Goal: Find contact information: Find contact information

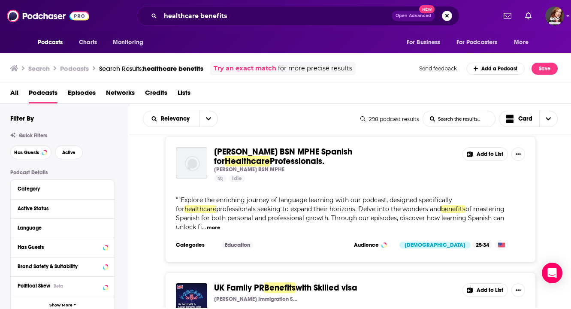
scroll to position [6317, 0]
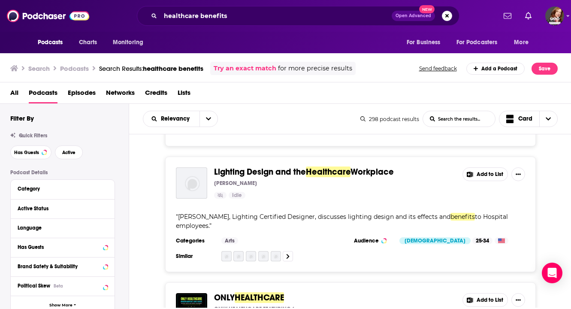
scroll to position [6553, 0]
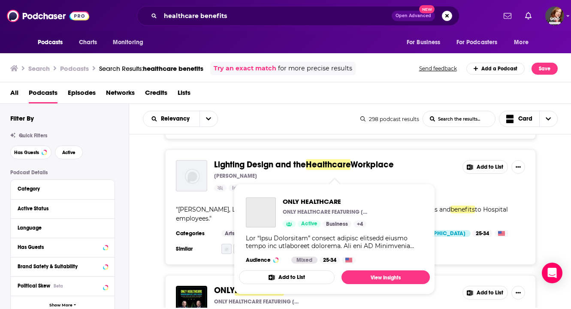
click at [277, 285] on span "HEALTHCARE" at bounding box center [259, 290] width 49 height 11
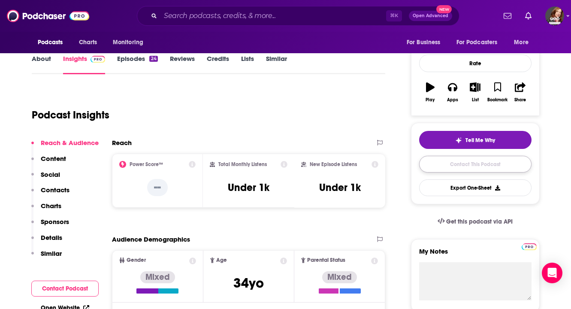
click at [463, 169] on link "Contact This Podcast" at bounding box center [475, 164] width 112 height 17
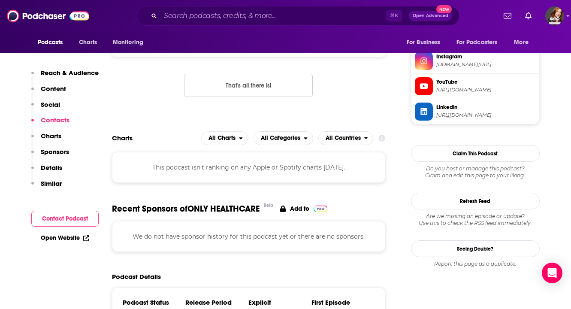
scroll to position [611, 0]
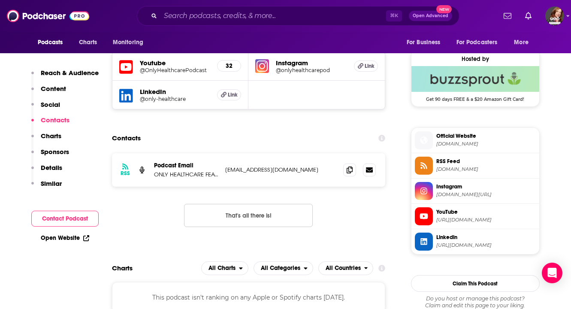
drag, startPoint x: 320, startPoint y: 175, endPoint x: 226, endPoint y: 171, distance: 94.5
click at [226, 171] on div "RSS Podcast Email ONLY HEALTHCARE FEATURING MICHAEL NAVIN & DR. RANDY VOGENBERG…" at bounding box center [249, 169] width 274 height 33
copy p "onlyhealthcarepodcast@gmail.com"
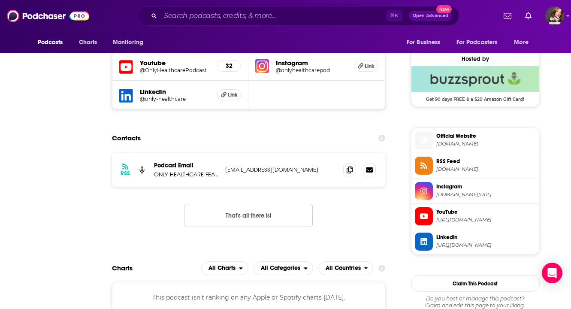
scroll to position [0, 0]
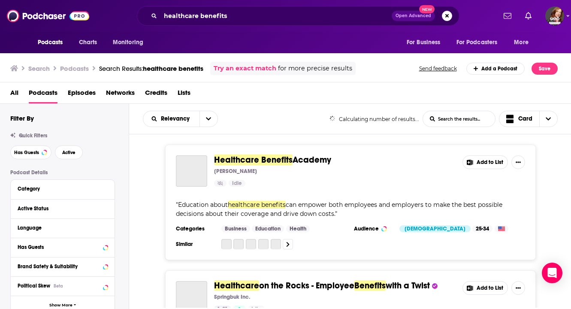
click at [76, 99] on span "Episodes" at bounding box center [82, 95] width 28 height 18
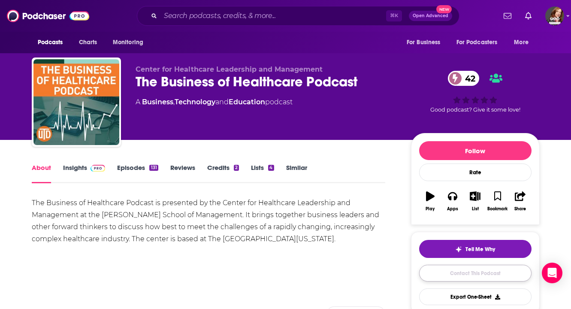
click at [459, 268] on link "Contact This Podcast" at bounding box center [475, 273] width 112 height 17
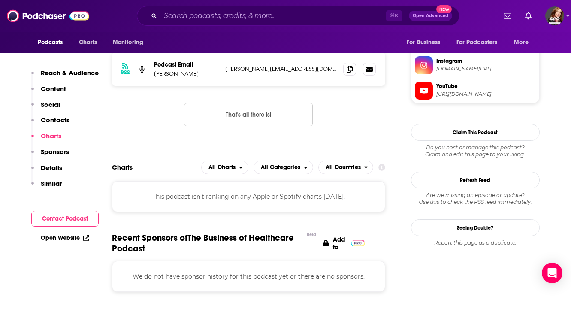
scroll to position [779, 0]
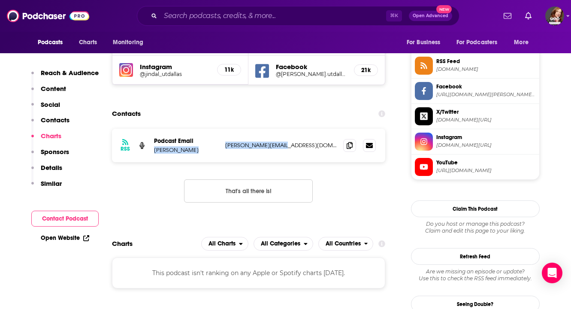
drag, startPoint x: 278, startPoint y: 123, endPoint x: 218, endPoint y: 118, distance: 59.4
click at [218, 129] on div "RSS Podcast Email Jimmie Markham jimmie@utdallas.edu jimmie@utdallas.edu" at bounding box center [249, 145] width 274 height 33
copy div "jimmie@utdallas.edu"
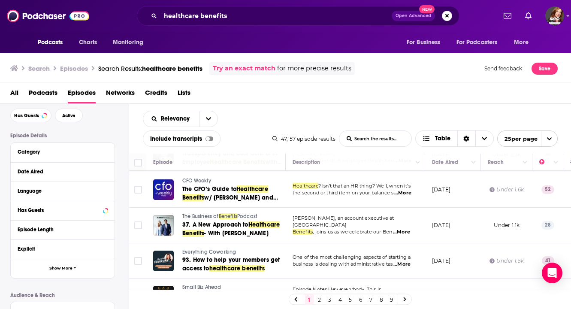
scroll to position [786, 0]
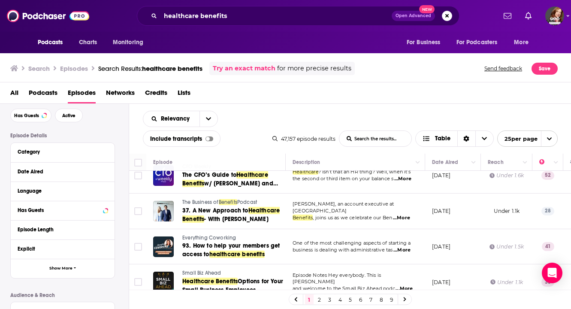
click at [319, 299] on link "2" at bounding box center [319, 299] width 9 height 10
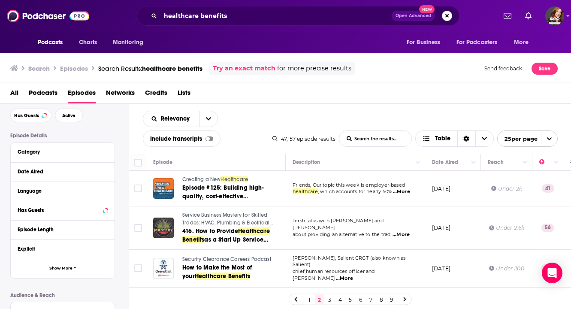
click at [228, 179] on span "Healthcare" at bounding box center [234, 179] width 27 height 6
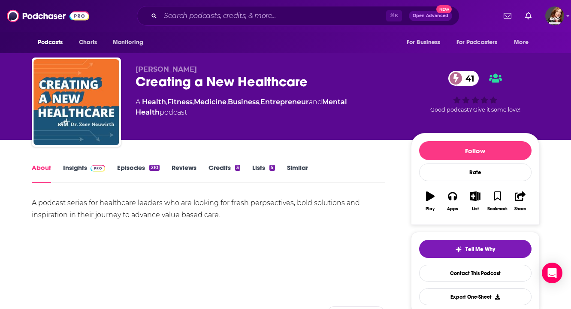
scroll to position [218, 0]
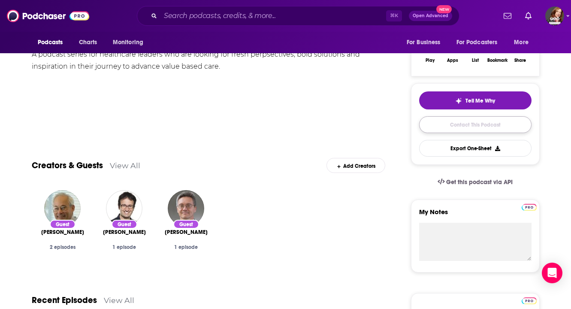
click at [443, 127] on link "Contact This Podcast" at bounding box center [475, 124] width 112 height 17
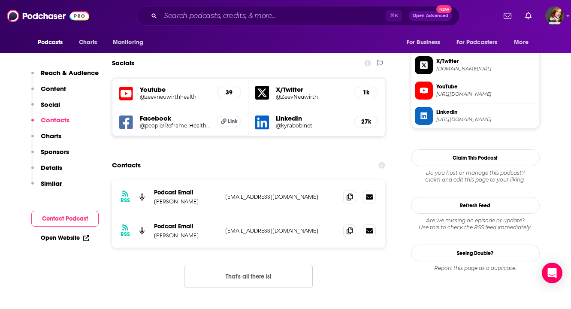
scroll to position [736, 0]
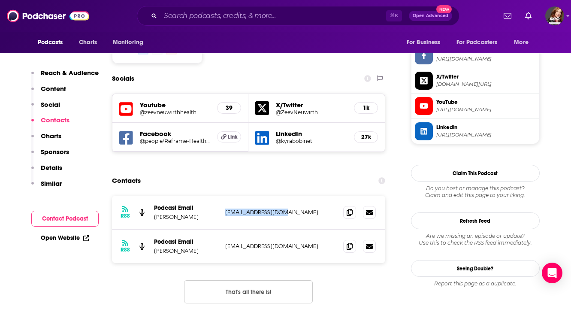
drag, startPoint x: 295, startPoint y: 163, endPoint x: 224, endPoint y: 162, distance: 71.2
click at [224, 196] on div "RSS Podcast Email Zeev Neuwirth zneuwirth@gmail.com zneuwirth@gmail.com" at bounding box center [249, 213] width 274 height 34
copy p "zneuwirth@gmail.com"
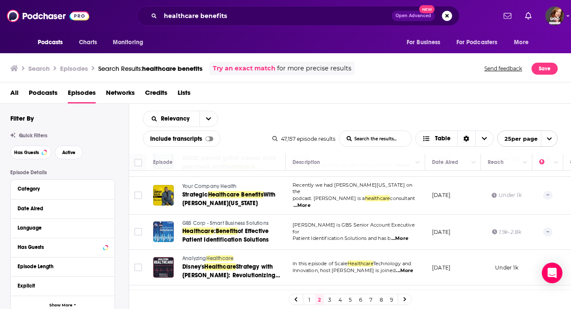
scroll to position [506, 0]
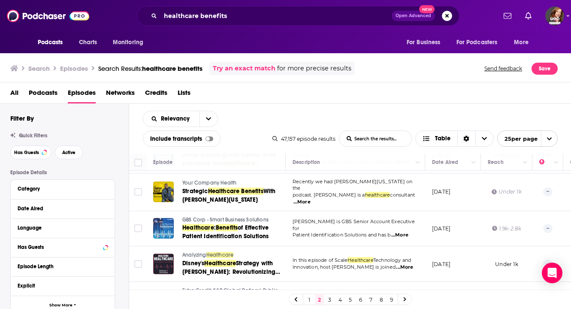
click at [198, 180] on span "Your Company Health" at bounding box center [209, 183] width 54 height 6
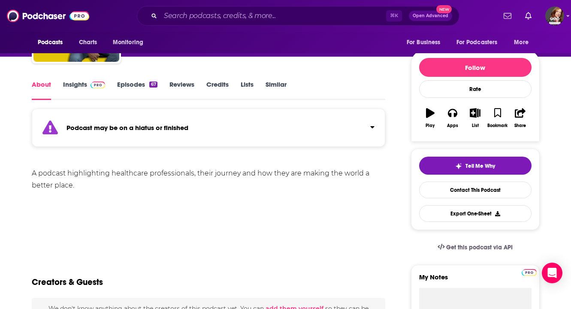
scroll to position [88, 0]
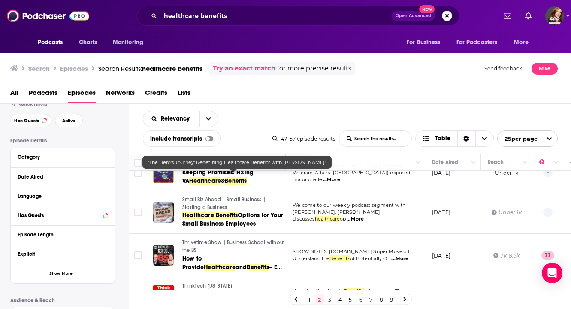
scroll to position [790, 0]
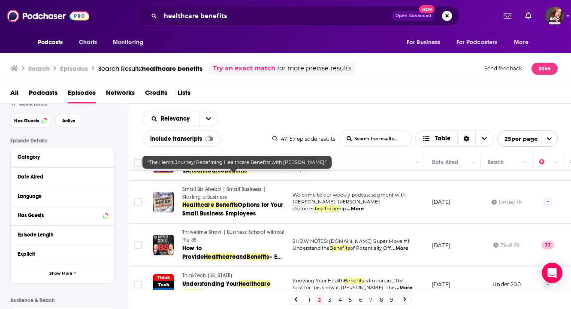
click at [291, 267] on td "Knowing Your Health Benefits is Important. The host for this show is Vikram Ach…" at bounding box center [355, 284] width 139 height 35
click at [331, 298] on link "3" at bounding box center [330, 299] width 9 height 10
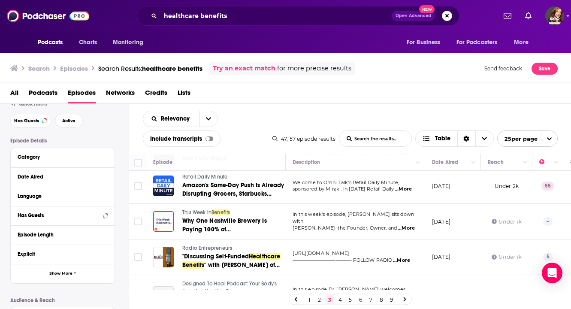
scroll to position [121, 0]
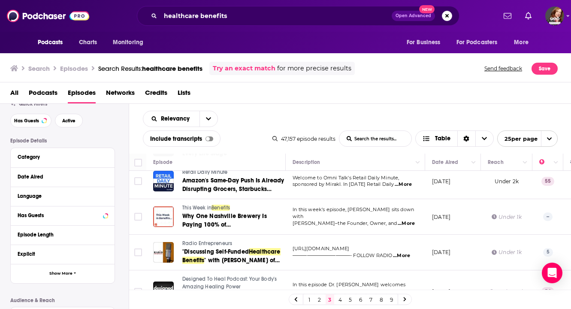
click at [217, 205] on span "Benefits" at bounding box center [221, 208] width 18 height 6
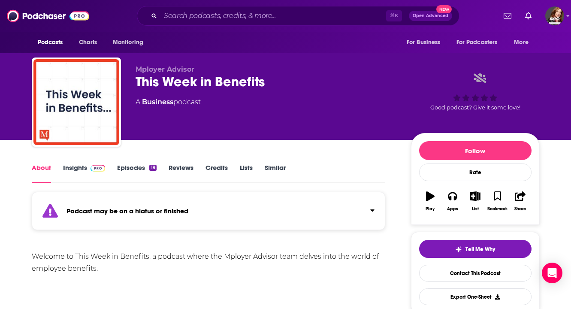
scroll to position [11, 0]
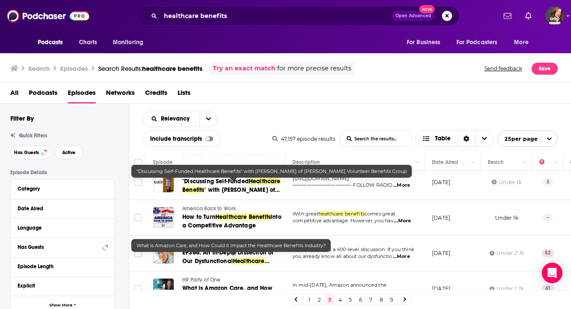
scroll to position [231, 0]
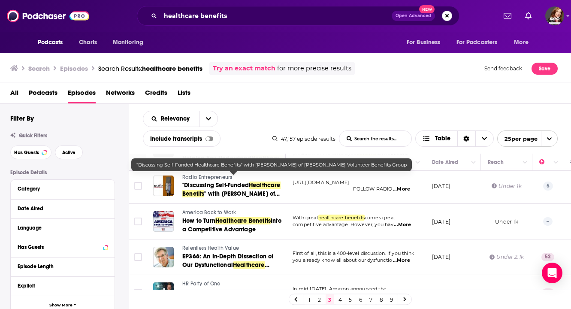
click at [205, 209] on span "America Back to Work" at bounding box center [209, 212] width 54 height 6
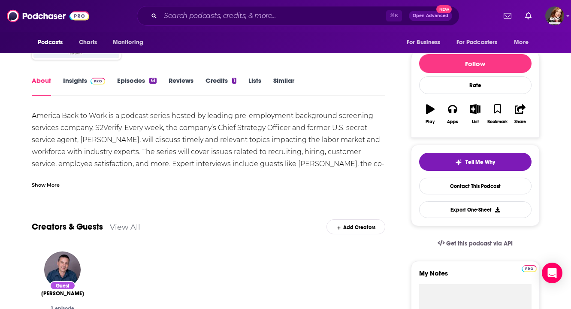
scroll to position [70, 0]
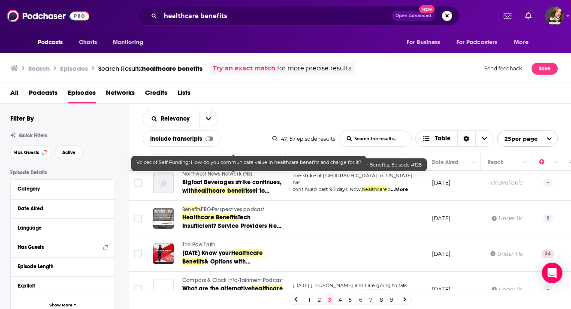
scroll to position [778, 0]
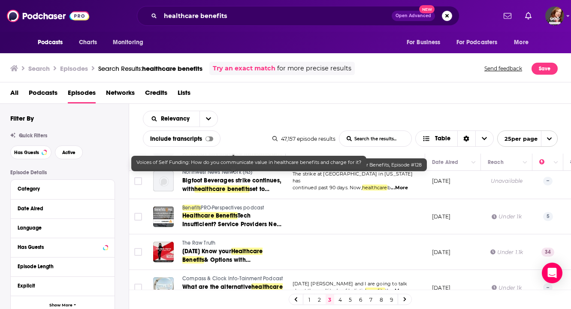
click at [342, 303] on link "4" at bounding box center [340, 299] width 9 height 10
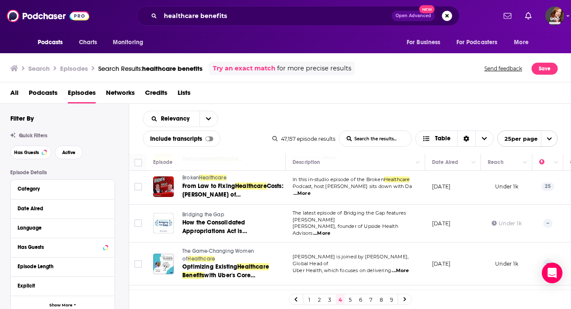
scroll to position [558, 0]
click at [218, 178] on span "Healthcare" at bounding box center [212, 177] width 27 height 6
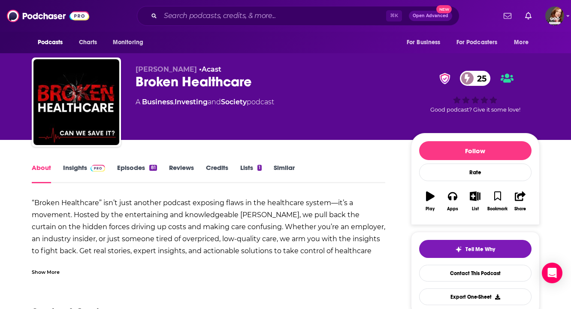
scroll to position [105, 0]
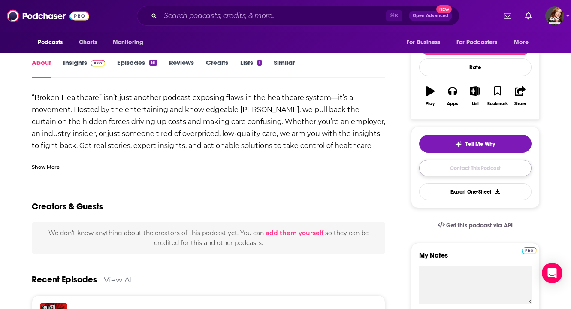
click at [508, 170] on link "Contact This Podcast" at bounding box center [475, 168] width 112 height 17
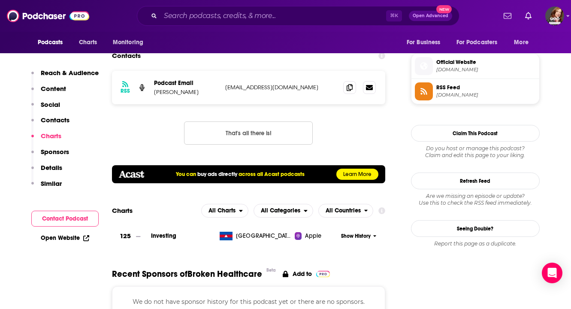
scroll to position [622, 0]
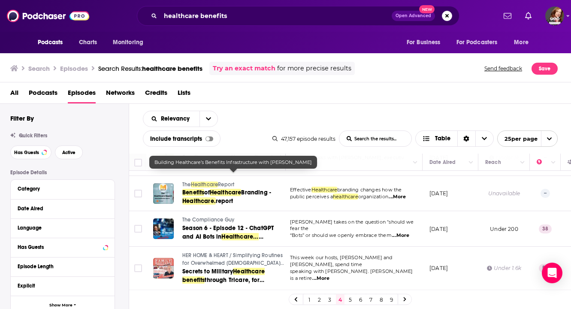
scroll to position [801, 3]
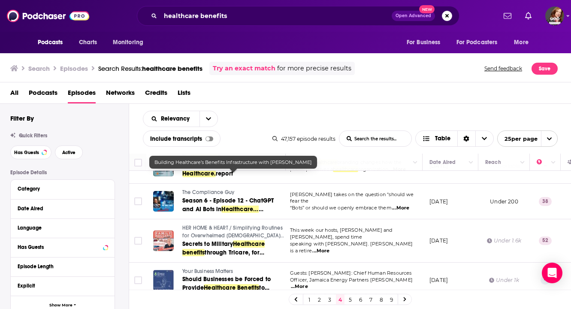
click at [351, 301] on link "5" at bounding box center [350, 299] width 9 height 10
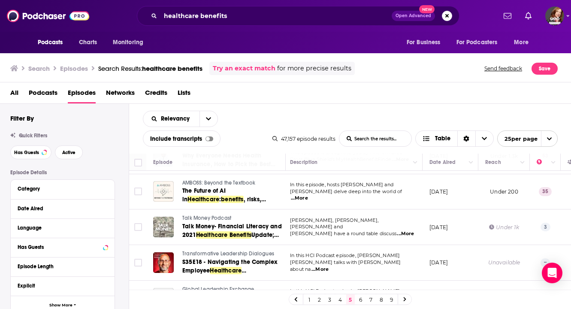
scroll to position [285, 3]
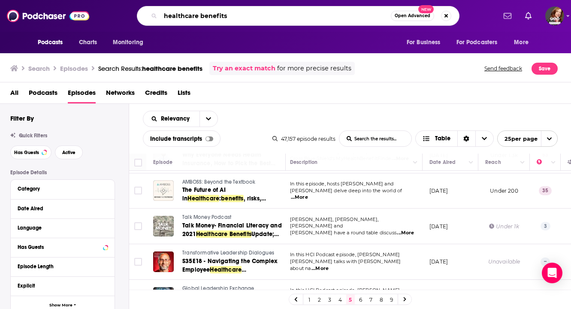
click at [248, 21] on input "healthcare benefits" at bounding box center [275, 16] width 230 height 14
type input "healthcare benefits enrollment"
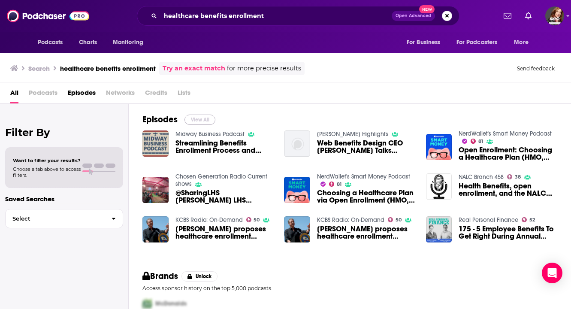
click at [196, 124] on button "View All" at bounding box center [200, 120] width 31 height 10
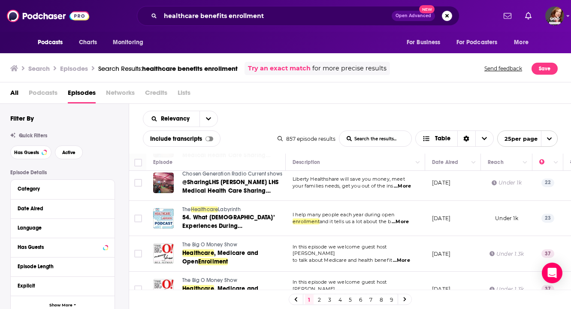
scroll to position [397, 0]
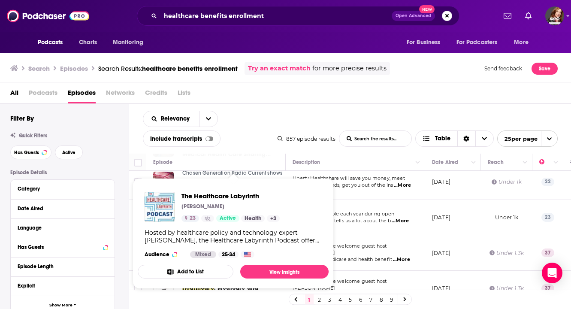
click at [224, 195] on span "The Healthcare Labyrinth" at bounding box center [231, 196] width 98 height 8
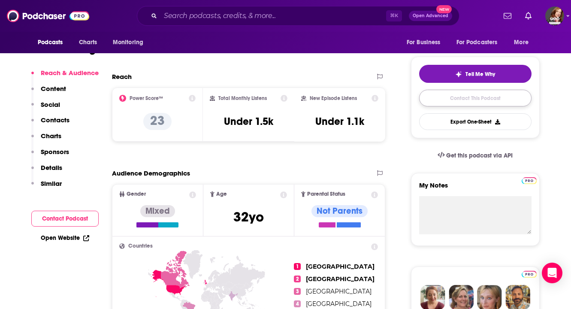
click at [475, 100] on link "Contact This Podcast" at bounding box center [475, 98] width 112 height 17
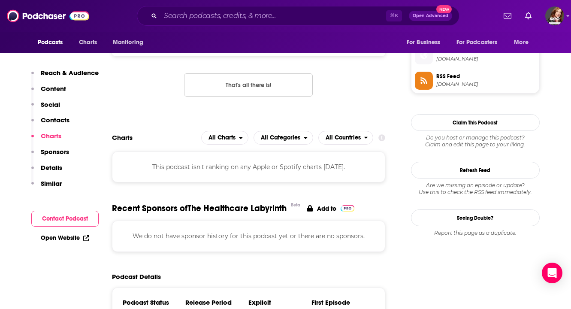
scroll to position [586, 0]
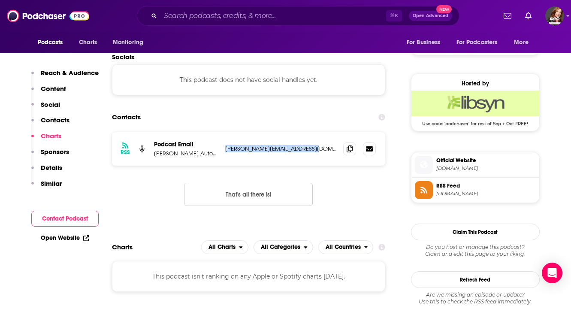
drag, startPoint x: 318, startPoint y: 149, endPoint x: 214, endPoint y: 151, distance: 104.3
click at [0, 0] on div "Podcast Email Carter Myers Automotive jodey@propodcastsolutions.com jodey@propo…" at bounding box center [0, 0] width 0 height 0
copy div "ve jodey@propodcastsolutions.com"
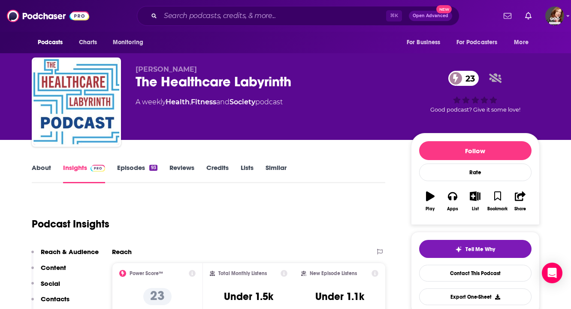
scroll to position [146, 0]
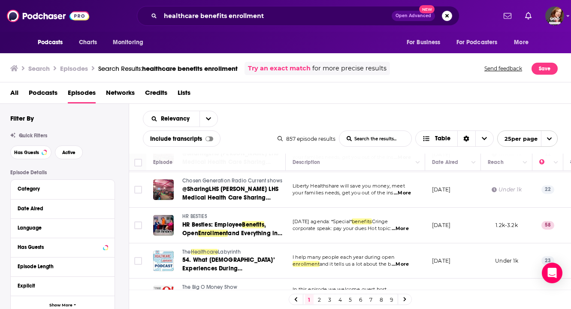
scroll to position [355, 0]
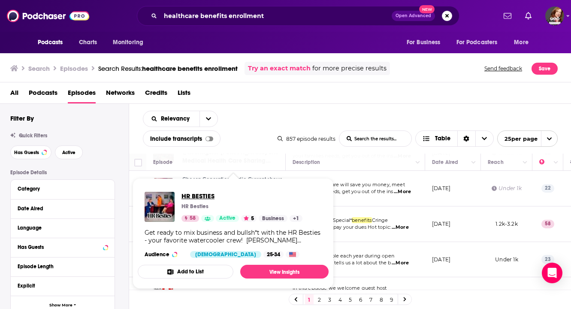
click at [193, 194] on span "HR BESTIES" at bounding box center [242, 196] width 121 height 8
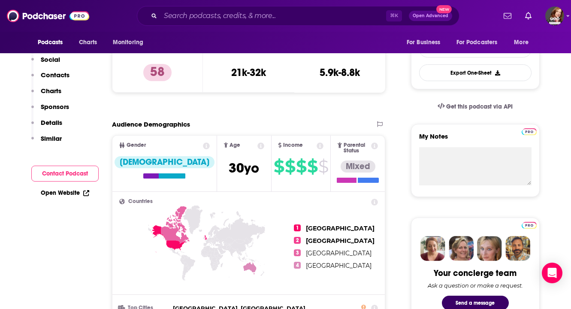
scroll to position [154, 0]
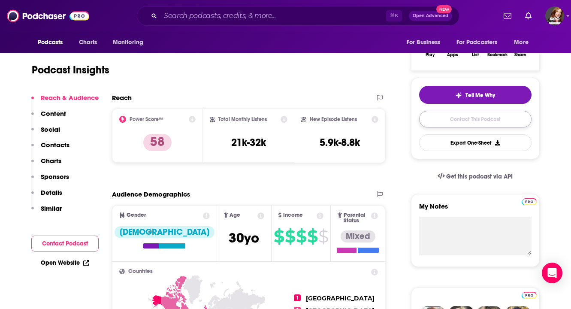
click at [478, 124] on link "Contact This Podcast" at bounding box center [475, 119] width 112 height 17
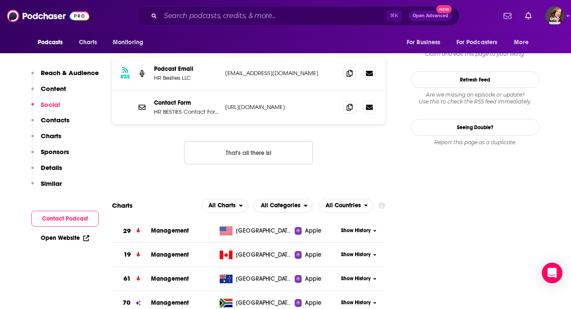
scroll to position [626, 0]
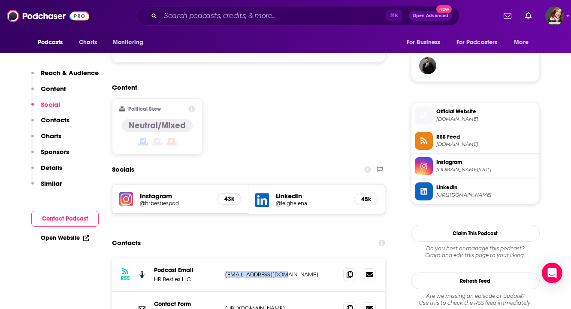
drag, startPoint x: 290, startPoint y: 242, endPoint x: 222, endPoint y: 241, distance: 67.4
click at [222, 258] on div "RSS Podcast Email HR Besties LLC hello@hrbesties.com hello@hrbesties.com" at bounding box center [249, 275] width 274 height 34
copy p "hello@hrbesties.com"
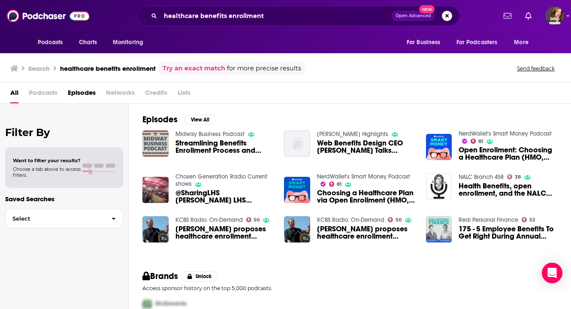
scroll to position [49, 0]
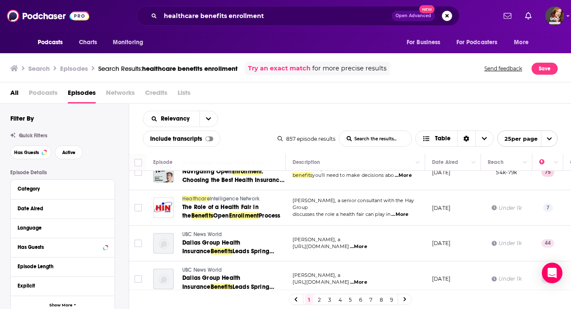
scroll to position [609, 0]
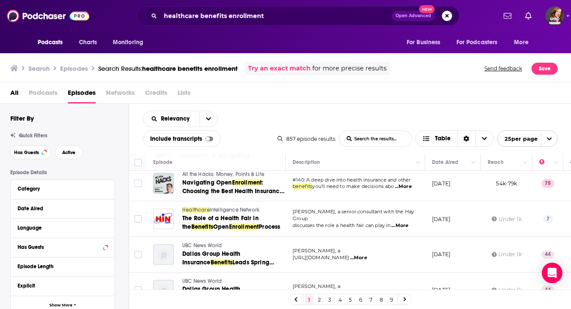
click at [247, 210] on div "Podcasts Charts Monitoring healthcare benefits enrollment Open Advanced New For…" at bounding box center [285, 154] width 571 height 309
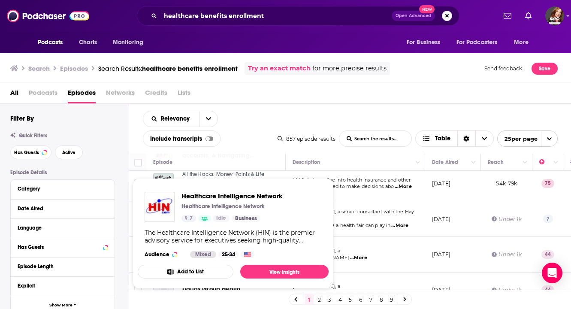
click at [243, 197] on span "Healthcare Intelligence Network" at bounding box center [232, 196] width 101 height 8
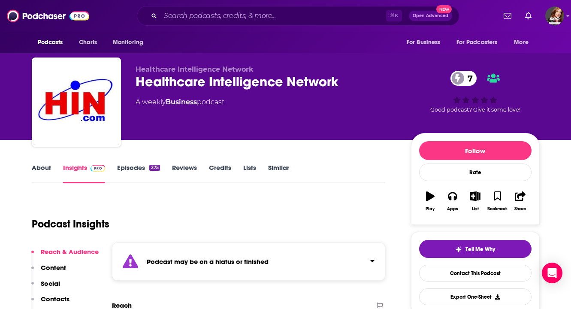
scroll to position [4, 0]
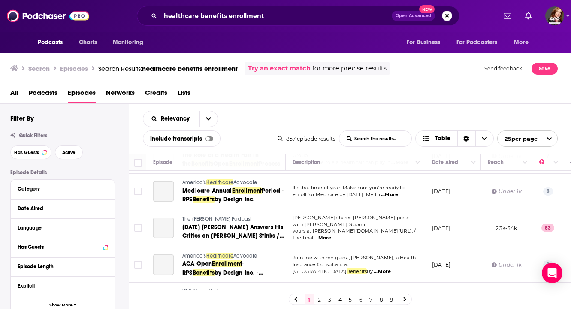
scroll to position [763, 0]
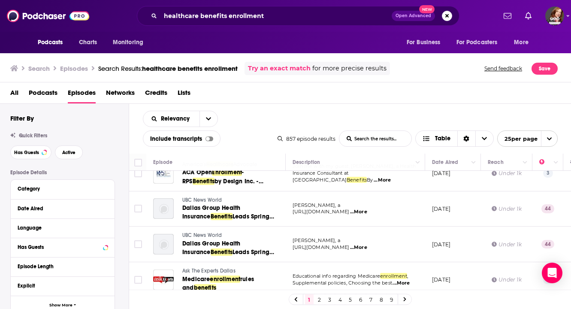
click at [318, 300] on link "2" at bounding box center [319, 299] width 9 height 10
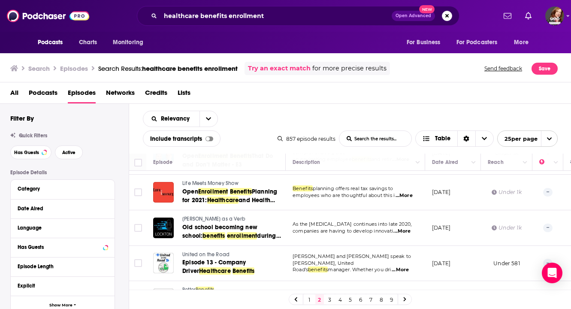
scroll to position [324, 0]
click at [203, 182] on div "Podcasts Charts Monitoring healthcare benefits enrollment Open Advanced New For…" at bounding box center [285, 154] width 571 height 309
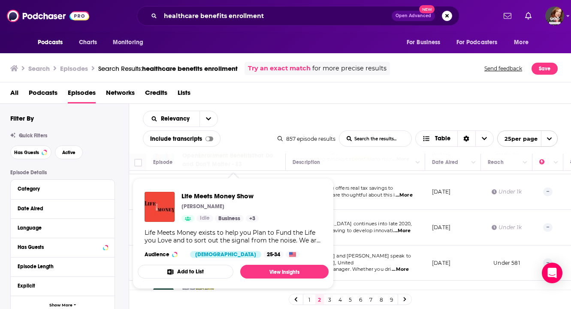
click at [252, 132] on div "Relevancy List Search Input Search the results... Include transcripts Table" at bounding box center [210, 129] width 135 height 36
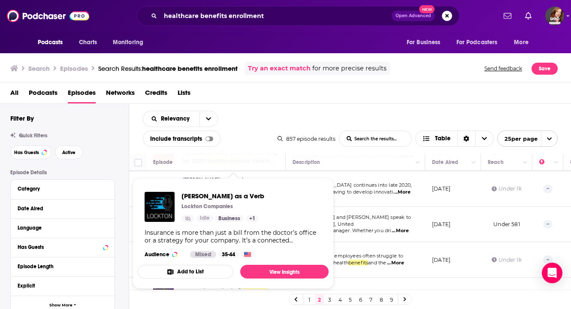
scroll to position [364, 0]
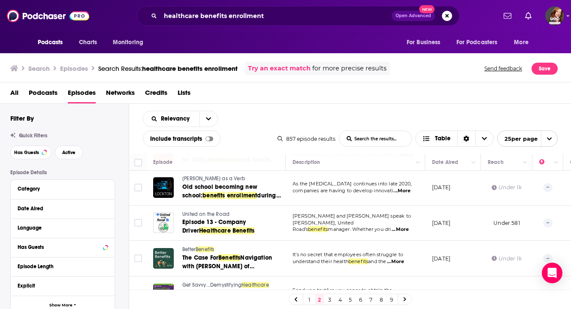
click at [264, 128] on div "Relevancy List Search Input Search the results... Include transcripts Table" at bounding box center [210, 129] width 135 height 36
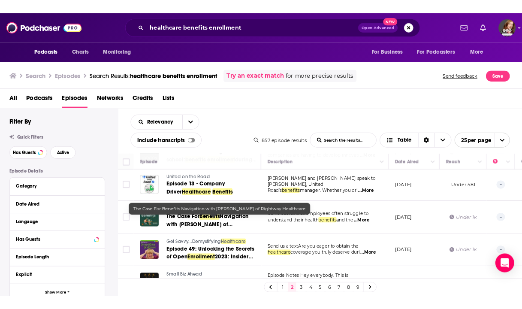
scroll to position [400, 0]
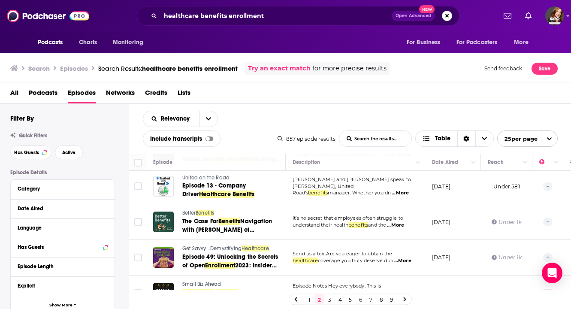
click at [200, 214] on span "Benefits" at bounding box center [205, 213] width 18 height 6
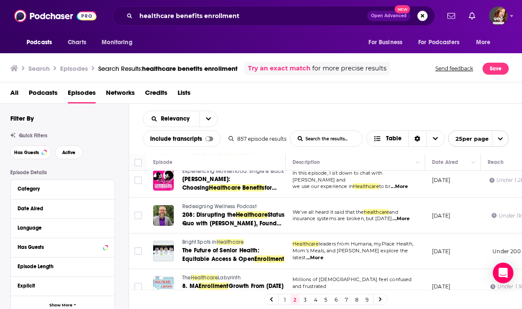
scroll to position [783, 0]
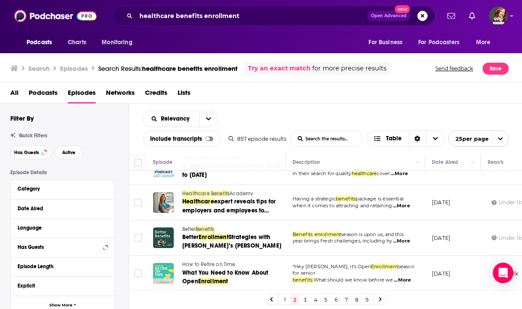
click at [307, 299] on link "3" at bounding box center [305, 299] width 9 height 10
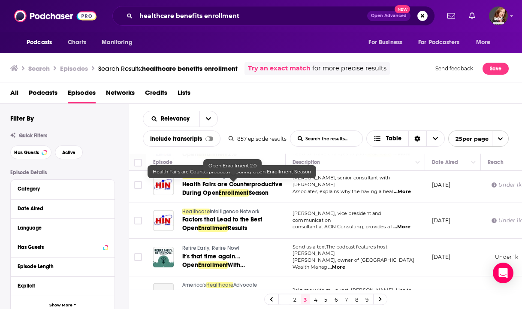
scroll to position [155, 0]
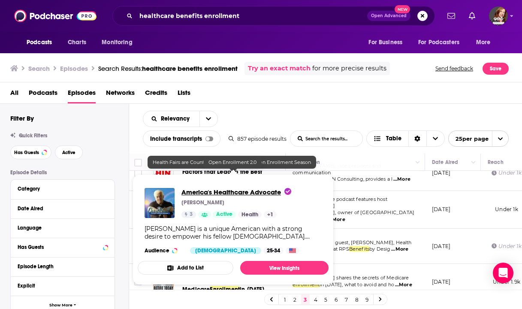
click at [245, 192] on span "America's Healthcare Advocate" at bounding box center [237, 192] width 110 height 8
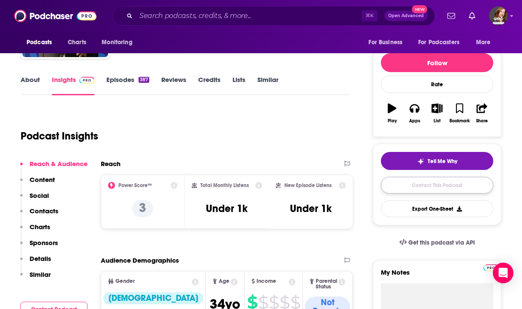
click at [419, 189] on link "Contact This Podcast" at bounding box center [437, 185] width 112 height 17
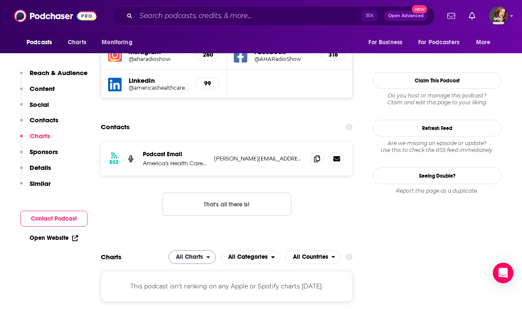
scroll to position [785, 0]
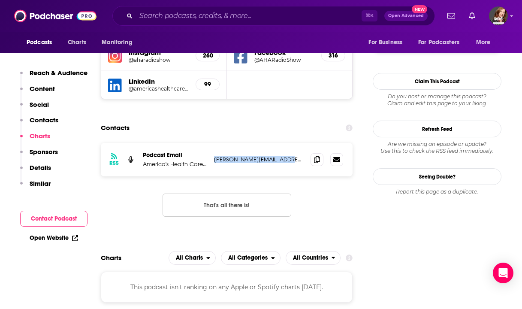
drag, startPoint x: 281, startPoint y: 127, endPoint x: 212, endPoint y: 124, distance: 69.2
click at [212, 143] on div "RSS Podcast Email America's Health Care Advocate cary.hall@hianetwork.com cary.…" at bounding box center [227, 159] width 252 height 33
copy p "cary.hall@hianetwork.com"
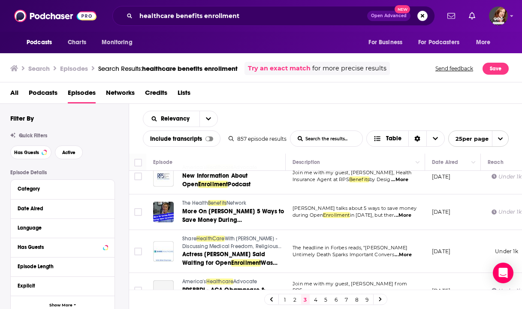
scroll to position [270, 0]
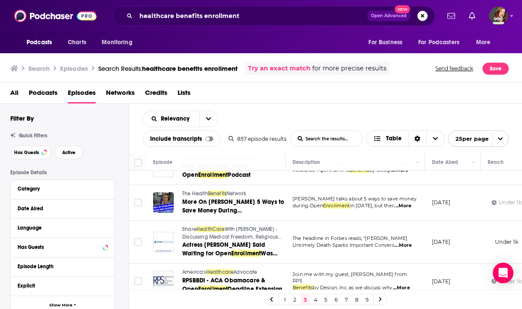
click at [224, 193] on span "Benefits" at bounding box center [217, 194] width 18 height 6
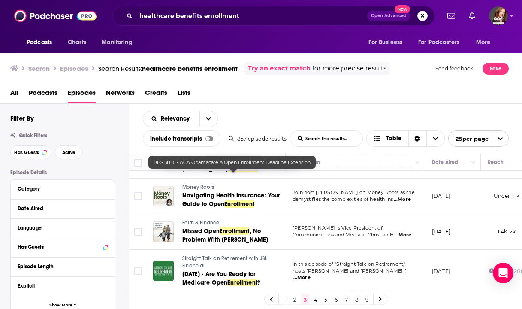
scroll to position [533, 0]
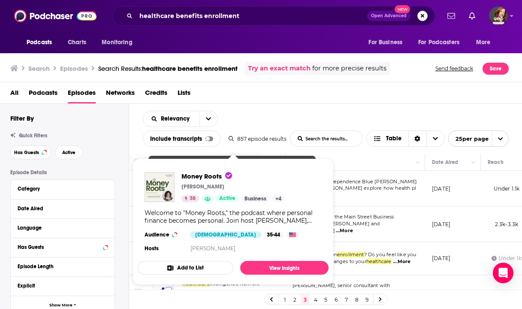
scroll to position [533, 0]
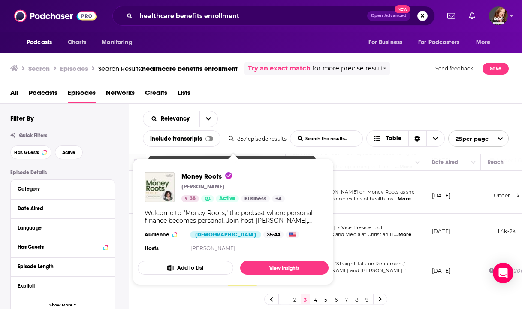
click at [202, 180] on span "Money Roots" at bounding box center [207, 176] width 51 height 8
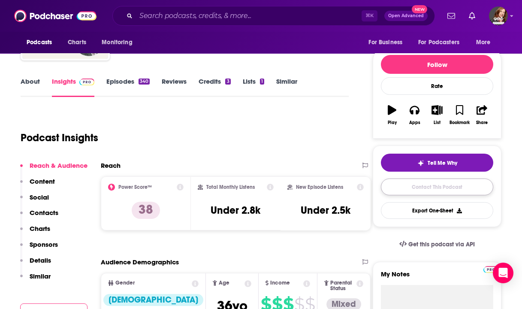
click at [444, 191] on link "Contact This Podcast" at bounding box center [437, 187] width 112 height 17
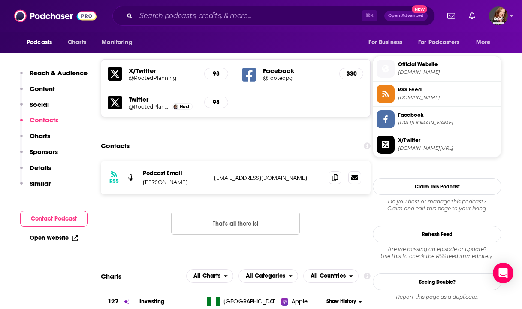
scroll to position [696, 0]
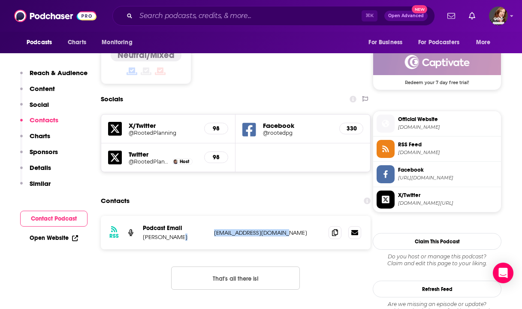
drag, startPoint x: 287, startPoint y: 212, endPoint x: 210, endPoint y: 213, distance: 77.2
click at [210, 216] on div "RSS Podcast Email [PERSON_NAME] [PERSON_NAME][EMAIL_ADDRESS][DOMAIN_NAME] [DOMA…" at bounding box center [236, 232] width 270 height 33
copy div "[EMAIL_ADDRESS][DOMAIN_NAME]"
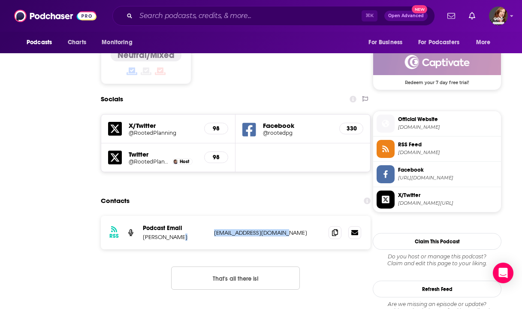
scroll to position [0, 0]
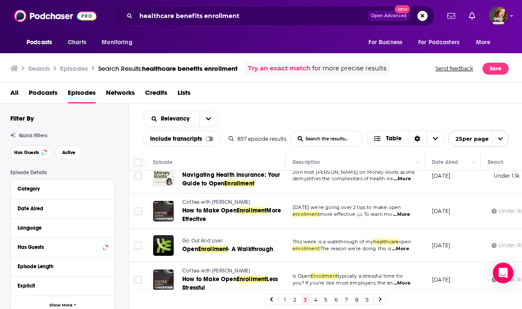
scroll to position [677, 0]
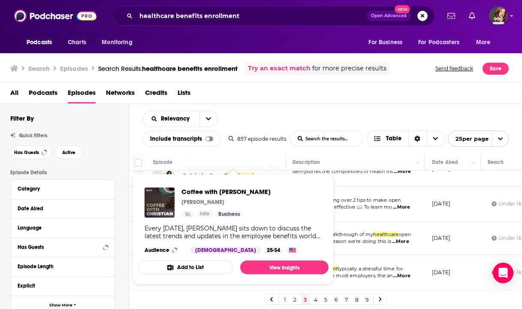
click at [218, 192] on span "Coffee with [PERSON_NAME]" at bounding box center [226, 192] width 89 height 8
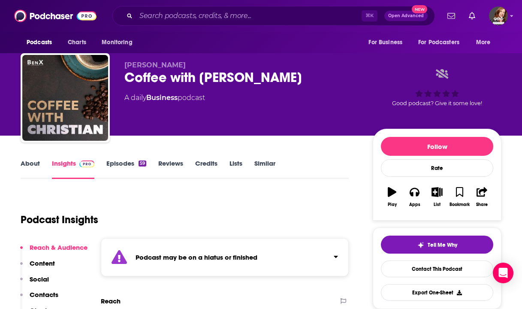
scroll to position [5, 0]
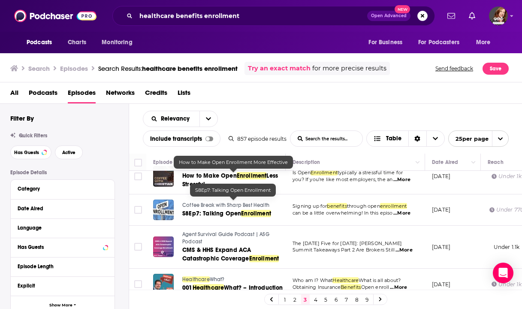
scroll to position [781, 0]
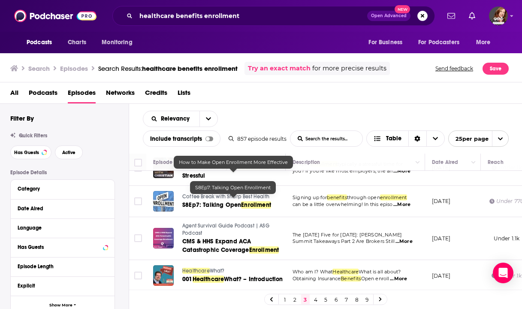
click at [316, 302] on link "4" at bounding box center [316, 299] width 9 height 10
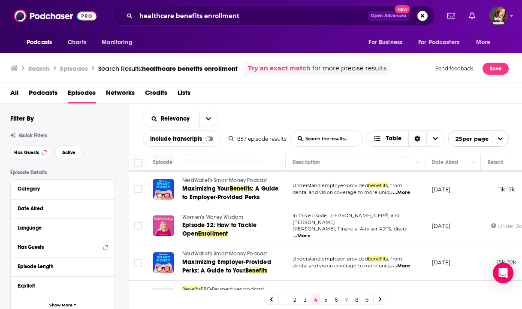
scroll to position [36, 0]
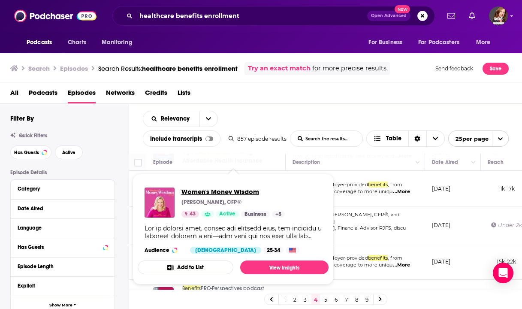
click at [230, 192] on span "Women's Money Wisdom" at bounding box center [233, 192] width 103 height 8
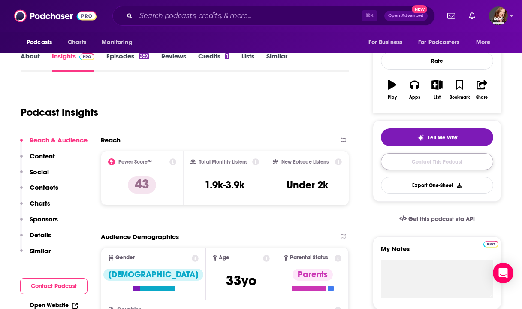
click at [429, 156] on link "Contact This Podcast" at bounding box center [437, 161] width 112 height 17
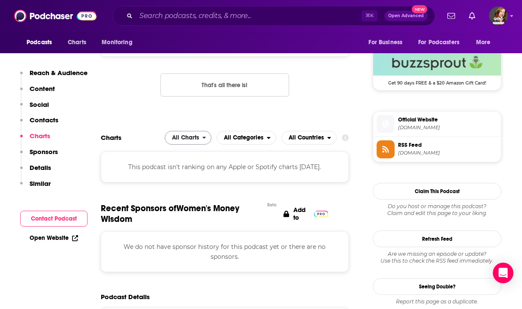
scroll to position [612, 0]
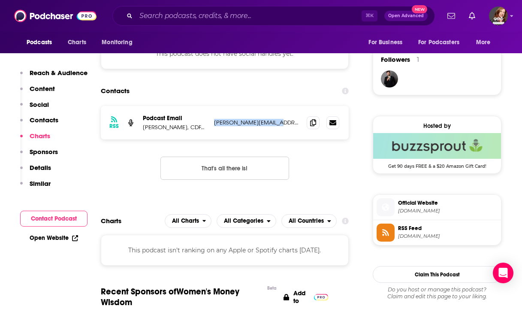
drag, startPoint x: 290, startPoint y: 128, endPoint x: 213, endPoint y: 125, distance: 77.3
click at [213, 125] on div "RSS Podcast Email [PERSON_NAME], CDFA®️, AIF® [PERSON_NAME][EMAIL_ADDRESS][DOMA…" at bounding box center [225, 122] width 248 height 33
copy p "[PERSON_NAME][EMAIL_ADDRESS][DOMAIN_NAME]"
click at [305, 168] on div "RSS Podcast Email [PERSON_NAME], CDFA®️, AIF® [PERSON_NAME][EMAIL_ADDRESS][DOMA…" at bounding box center [225, 150] width 248 height 88
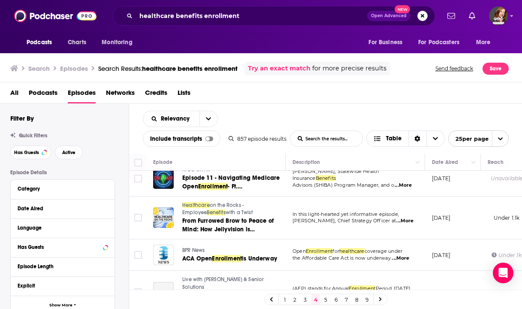
scroll to position [786, 0]
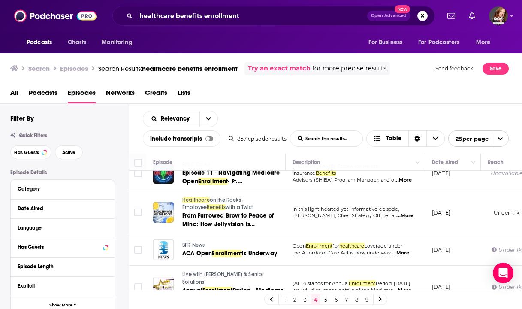
click at [327, 299] on link "5" at bounding box center [326, 299] width 9 height 10
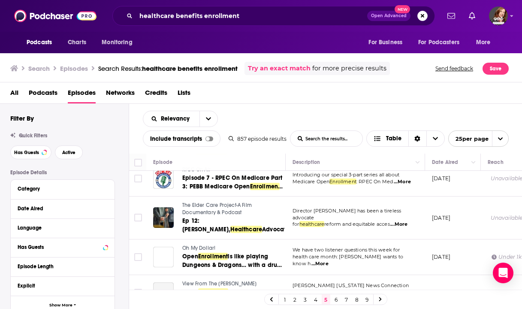
scroll to position [551, 0]
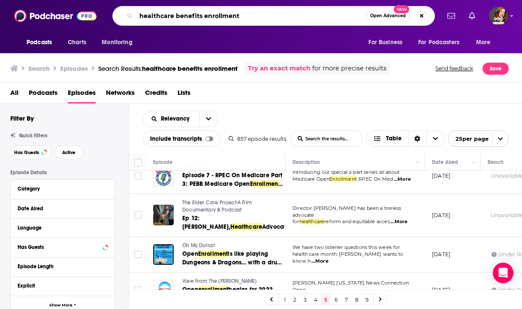
click at [236, 16] on input "healthcare benefits enrollment" at bounding box center [251, 16] width 230 height 14
type input "[MEDICAL_DATA]"
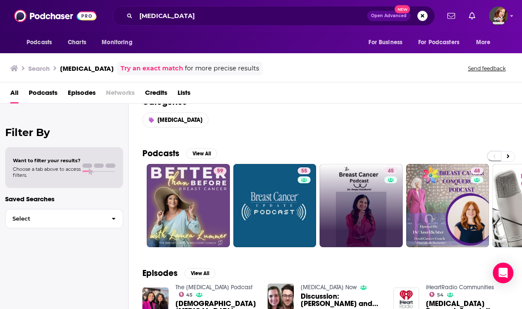
scroll to position [9, 0]
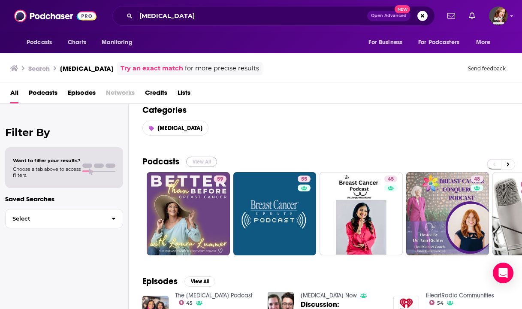
click at [194, 162] on button "View All" at bounding box center [201, 162] width 31 height 10
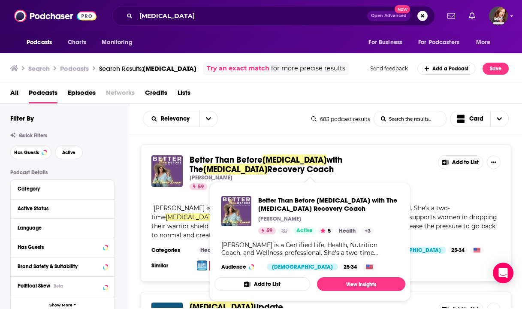
click at [240, 158] on span "Better Than Before" at bounding box center [226, 159] width 73 height 11
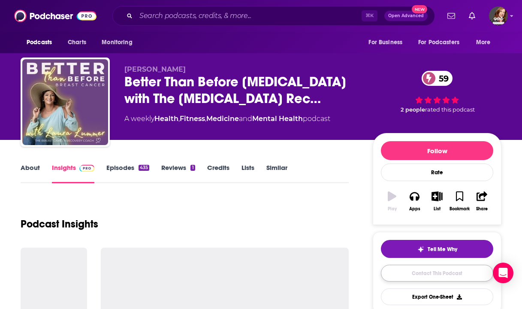
click at [424, 279] on link "Contact This Podcast" at bounding box center [437, 273] width 112 height 17
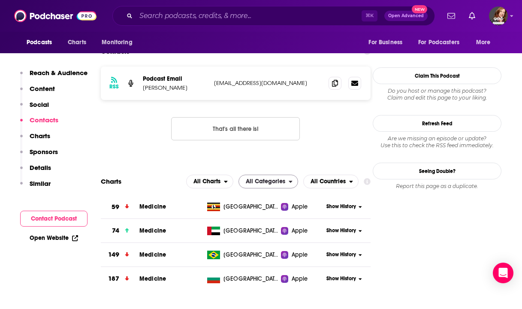
scroll to position [701, 0]
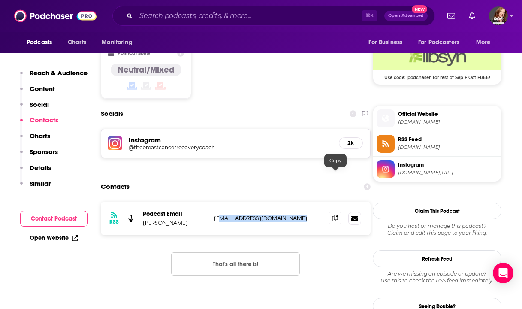
drag, startPoint x: 218, startPoint y: 177, endPoint x: 330, endPoint y: 175, distance: 111.2
click at [330, 202] on div "RSS Podcast Email [PERSON_NAME] [EMAIL_ADDRESS][DOMAIN_NAME] [EMAIL_ADDRESS][DO…" at bounding box center [236, 218] width 270 height 33
click at [215, 215] on p "[EMAIL_ADDRESS][DOMAIN_NAME]" at bounding box center [268, 218] width 108 height 7
drag, startPoint x: 214, startPoint y: 176, endPoint x: 318, endPoint y: 182, distance: 104.0
click at [318, 202] on div "RSS Podcast Email [PERSON_NAME] [EMAIL_ADDRESS][DOMAIN_NAME] [EMAIL_ADDRESS][DO…" at bounding box center [236, 218] width 270 height 33
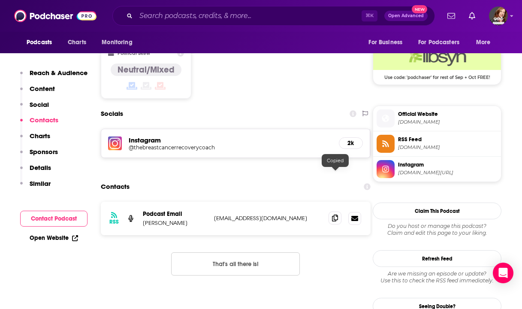
click at [337, 215] on icon at bounding box center [335, 218] width 6 height 7
click at [334, 215] on icon at bounding box center [335, 218] width 6 height 7
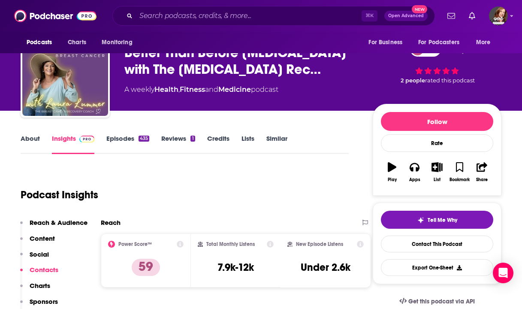
scroll to position [0, 0]
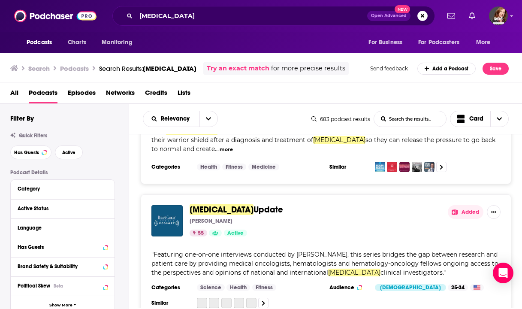
scroll to position [89, 0]
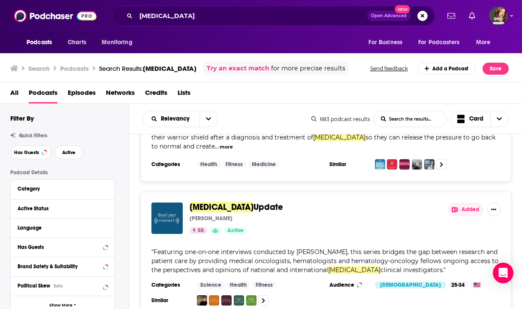
click at [236, 202] on span "[MEDICAL_DATA]" at bounding box center [222, 207] width 64 height 11
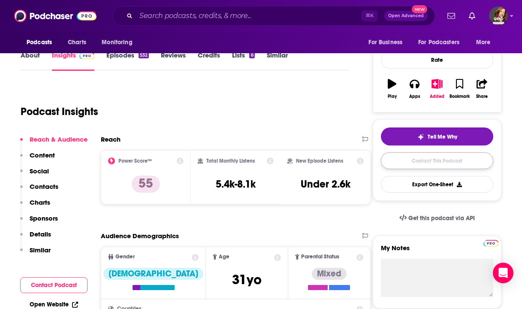
click at [426, 162] on link "Contact This Podcast" at bounding box center [437, 160] width 112 height 17
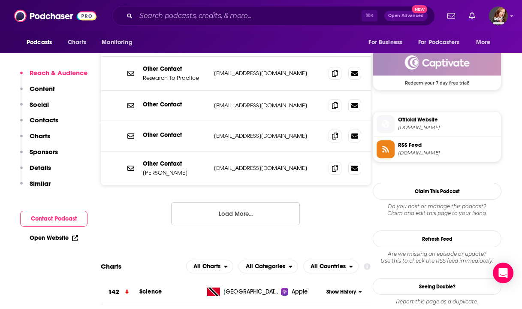
scroll to position [622, 0]
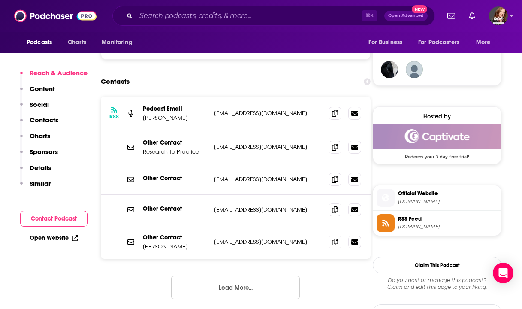
click at [305, 117] on p "[EMAIL_ADDRESS][DOMAIN_NAME]" at bounding box center [268, 112] width 108 height 7
drag, startPoint x: 211, startPoint y: 245, endPoint x: 319, endPoint y: 245, distance: 107.7
click at [319, 245] on div "Other Contact [PERSON_NAME] [EMAIL_ADDRESS][DOMAIN_NAME] [EMAIL_ADDRESS][DOMAIN…" at bounding box center [236, 241] width 270 height 33
copy p "[EMAIL_ADDRESS][DOMAIN_NAME]"
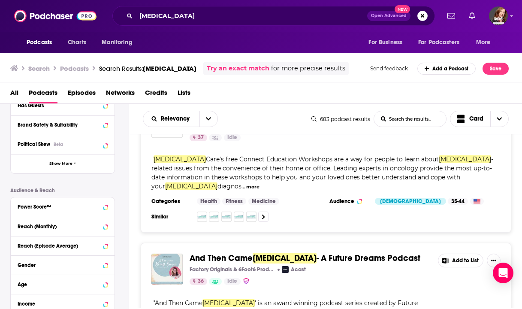
scroll to position [1986, 0]
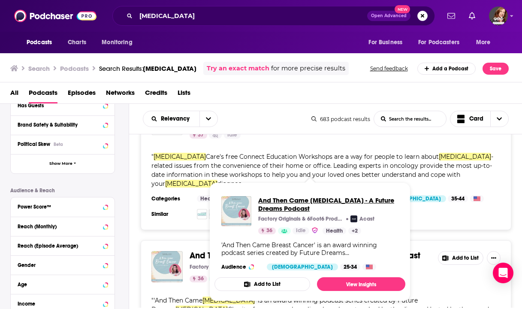
click at [296, 204] on span "And Then Came [MEDICAL_DATA] - A Future Dreams Podcast" at bounding box center [328, 204] width 140 height 16
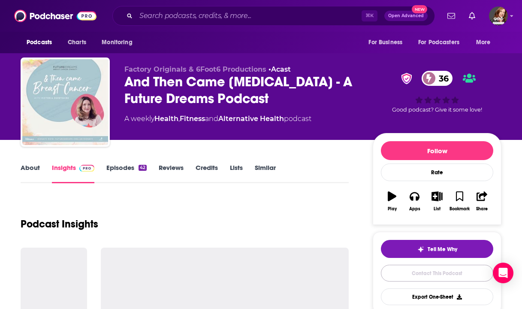
click at [434, 265] on link "Contact This Podcast" at bounding box center [437, 273] width 112 height 17
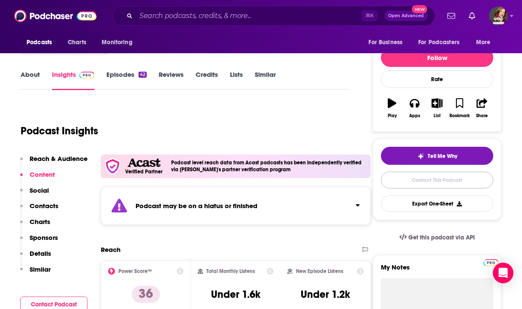
scroll to position [101, 0]
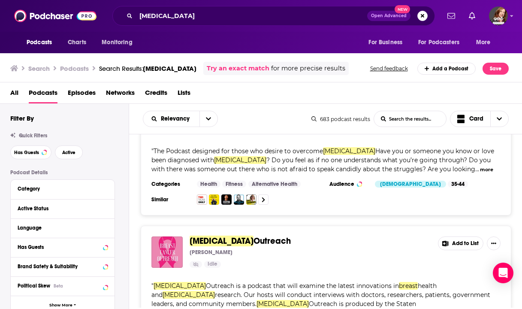
scroll to position [3161, 0]
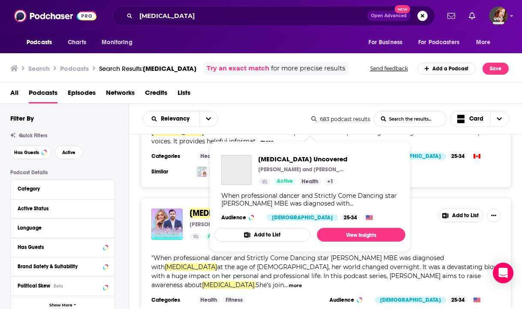
scroll to position [3595, 0]
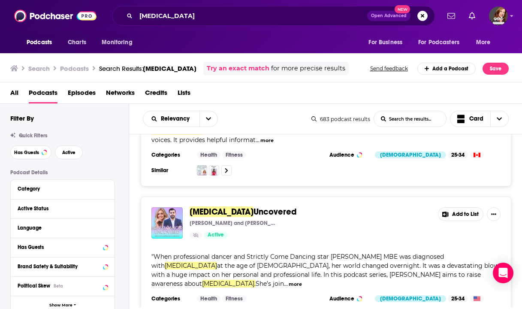
click at [258, 237] on div "Podcasts Charts Monitoring [MEDICAL_DATA] Open Advanced New For Business For Po…" at bounding box center [261, 154] width 522 height 309
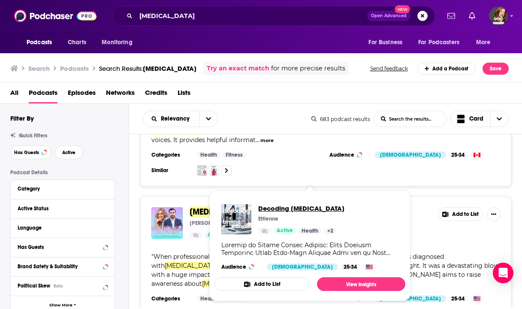
click at [302, 208] on span "Decoding [MEDICAL_DATA]" at bounding box center [301, 208] width 86 height 8
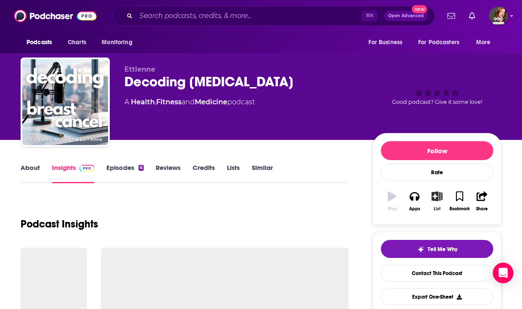
click at [439, 191] on icon "button" at bounding box center [437, 195] width 11 height 9
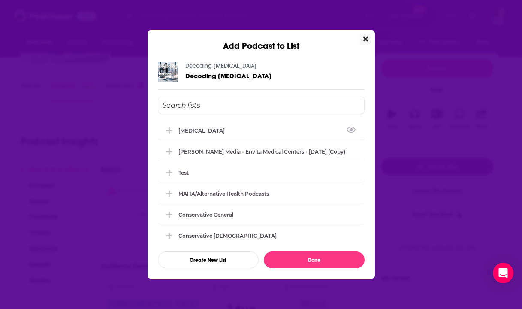
click at [367, 43] on button "Close" at bounding box center [366, 39] width 12 height 11
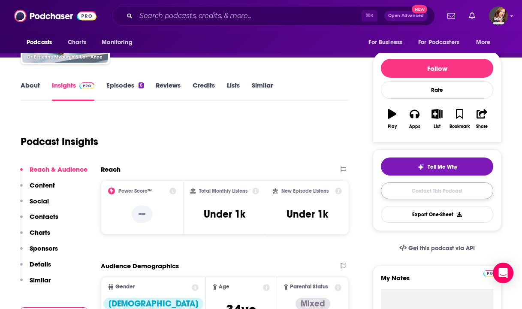
click at [423, 193] on link "Contact This Podcast" at bounding box center [437, 190] width 112 height 17
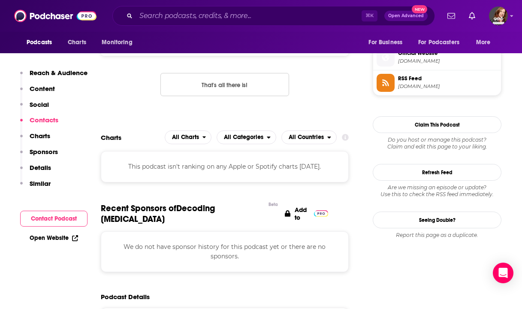
scroll to position [523, 0]
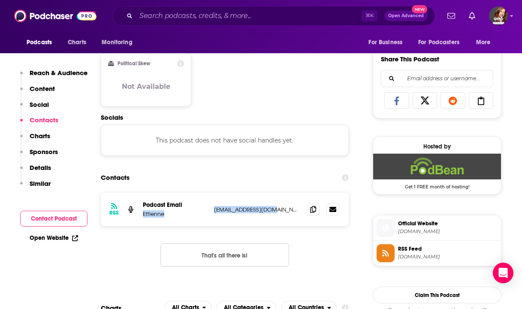
drag, startPoint x: 283, startPoint y: 209, endPoint x: 209, endPoint y: 208, distance: 73.8
click at [209, 208] on div "RSS Podcast Email Ettienne [EMAIL_ADDRESS][DOMAIN_NAME] [EMAIL_ADDRESS][DOMAIN_…" at bounding box center [225, 209] width 248 height 33
click at [233, 215] on div "RSS Podcast Email Ettienne [EMAIL_ADDRESS][DOMAIN_NAME] [EMAIL_ADDRESS][DOMAIN_…" at bounding box center [225, 209] width 248 height 33
drag, startPoint x: 272, startPoint y: 213, endPoint x: 215, endPoint y: 212, distance: 57.9
click at [215, 212] on p "[EMAIL_ADDRESS][DOMAIN_NAME]" at bounding box center [257, 209] width 86 height 7
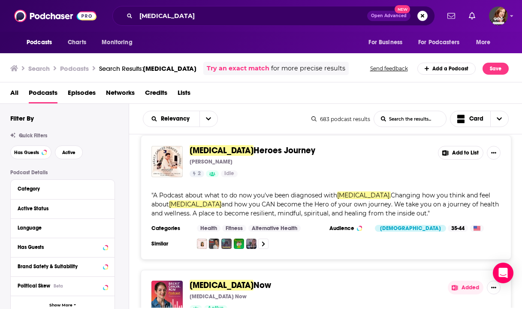
scroll to position [4674, 0]
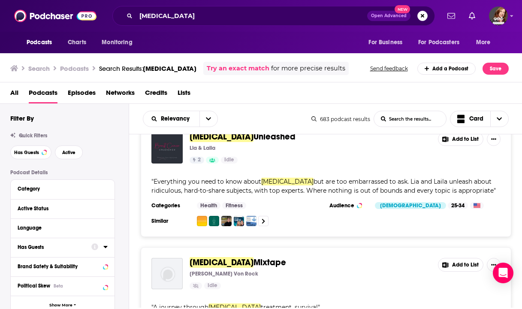
scroll to position [42, 0]
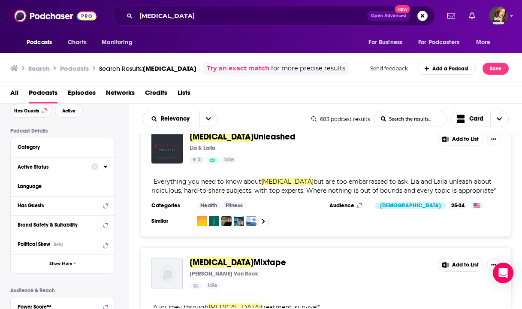
click at [86, 168] on button "Active Status" at bounding box center [55, 166] width 74 height 11
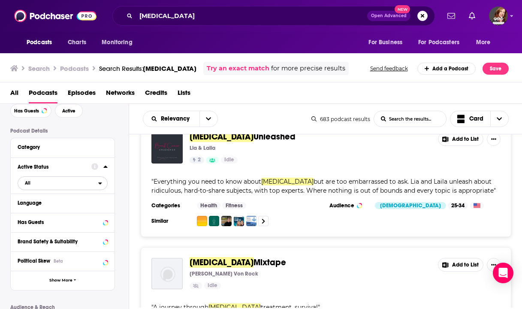
click at [61, 185] on span "All" at bounding box center [58, 182] width 80 height 11
click at [61, 210] on span "Active" at bounding box center [45, 211] width 46 height 5
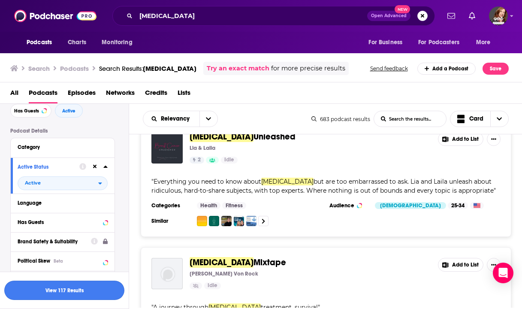
click at [79, 289] on button "View 117 Results" at bounding box center [64, 290] width 120 height 19
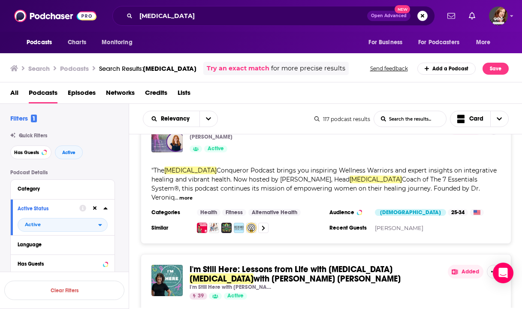
scroll to position [1877, 0]
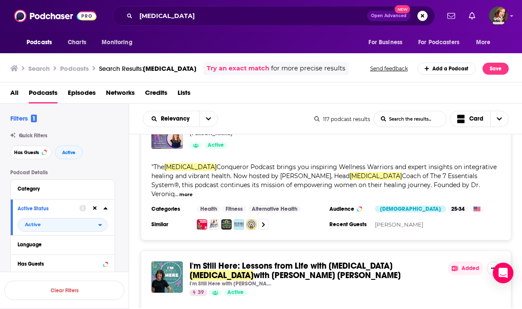
click at [295, 192] on div "Podcasts Charts Monitoring [MEDICAL_DATA] Open Advanced New For Business For Po…" at bounding box center [261, 154] width 522 height 309
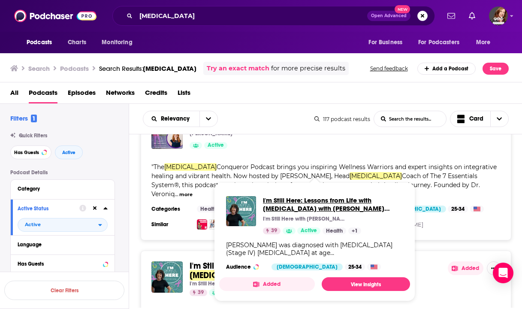
click at [299, 207] on span "I'm Still Here: Lessons from Life with [MEDICAL_DATA] with [PERSON_NAME] [PERSO…" at bounding box center [333, 204] width 140 height 16
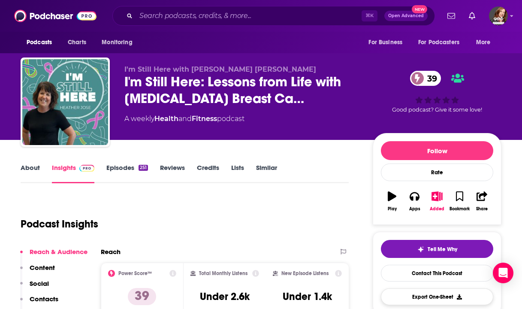
scroll to position [83, 0]
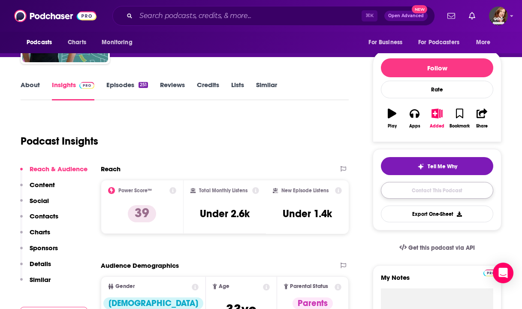
click at [409, 197] on link "Contact This Podcast" at bounding box center [437, 190] width 112 height 17
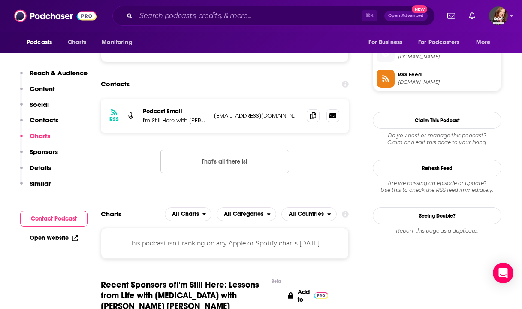
scroll to position [620, 0]
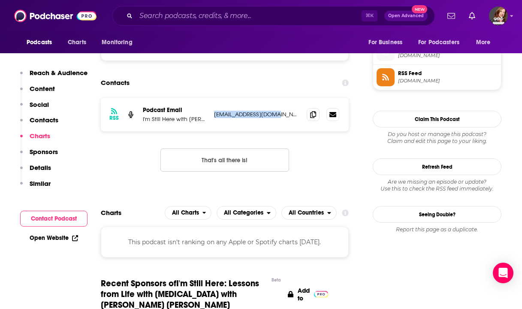
drag, startPoint x: 214, startPoint y: 114, endPoint x: 280, endPoint y: 114, distance: 66.1
click at [281, 114] on div "RSS Podcast Email I'm Still Here with [PERSON_NAME] [PERSON_NAME] [EMAIL_ADDRES…" at bounding box center [225, 114] width 248 height 33
copy p "[EMAIL_ADDRESS][DOMAIN_NAME]"
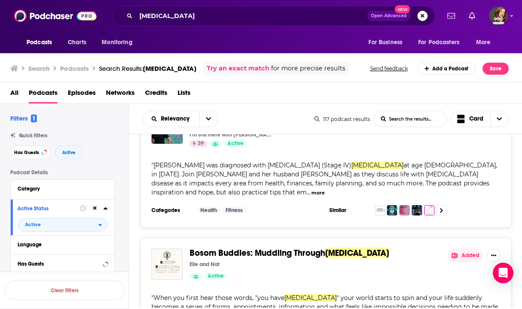
scroll to position [2026, 0]
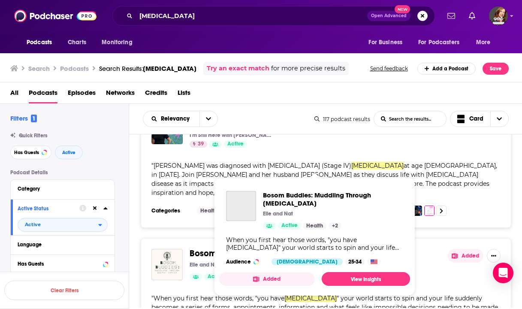
click at [268, 248] on span "Bosom Buddies: Muddling Through" at bounding box center [258, 253] width 136 height 11
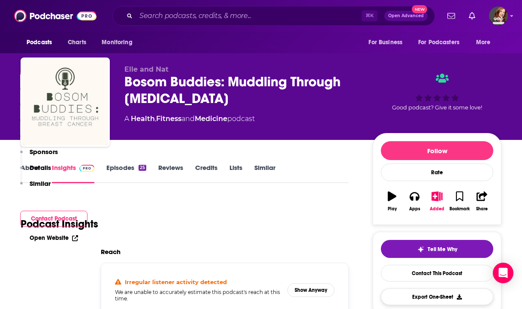
scroll to position [201, 0]
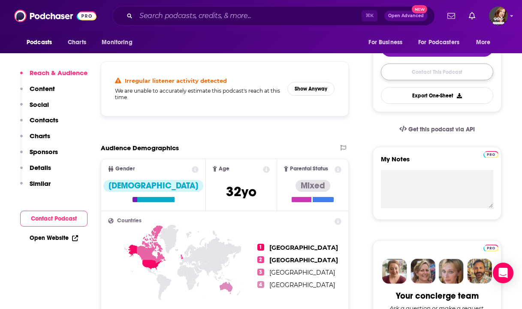
click at [413, 76] on link "Contact This Podcast" at bounding box center [437, 72] width 112 height 17
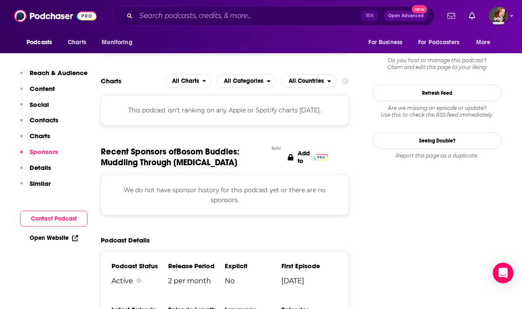
scroll to position [529, 0]
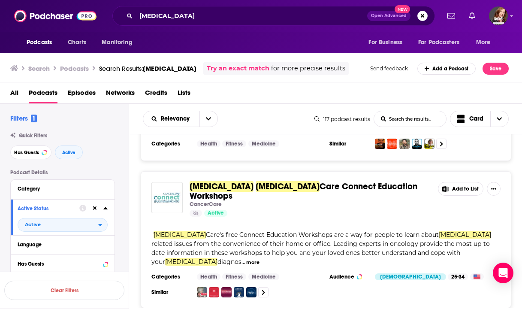
scroll to position [2267, 0]
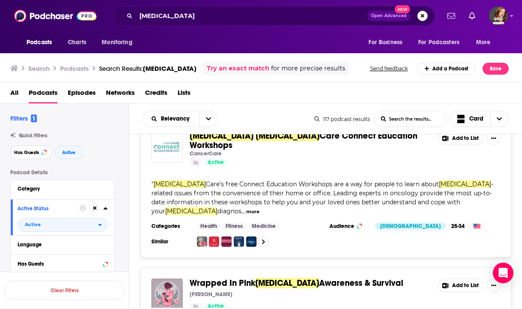
click at [270, 278] on span "[MEDICAL_DATA]" at bounding box center [287, 283] width 64 height 11
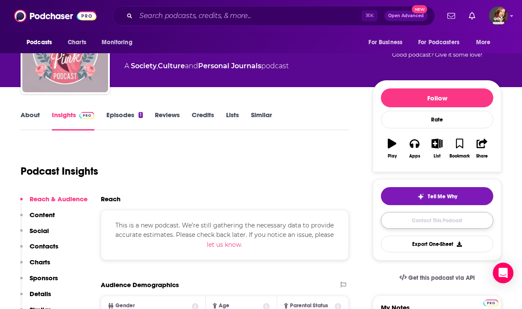
click at [430, 219] on link "Contact This Podcast" at bounding box center [437, 220] width 112 height 17
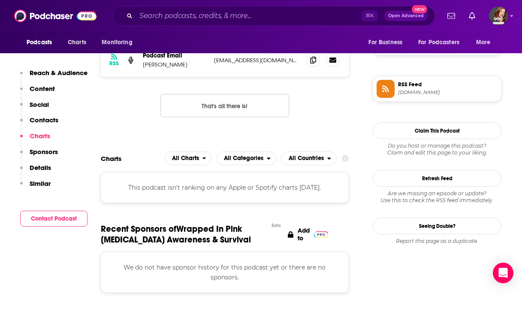
scroll to position [605, 0]
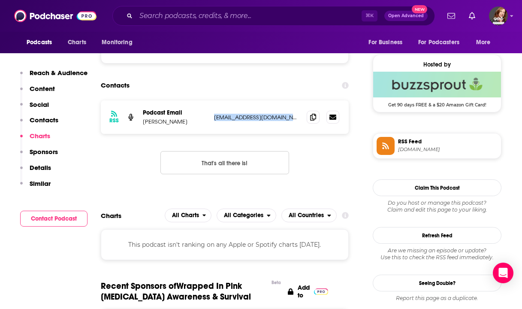
drag, startPoint x: 215, startPoint y: 118, endPoint x: 302, endPoint y: 122, distance: 87.2
click at [302, 122] on div "RSS Podcast Email [PERSON_NAME] [EMAIL_ADDRESS][DOMAIN_NAME] [EMAIL_ADDRESS][DO…" at bounding box center [225, 116] width 248 height 33
copy p "[EMAIL_ADDRESS][DOMAIN_NAME]"
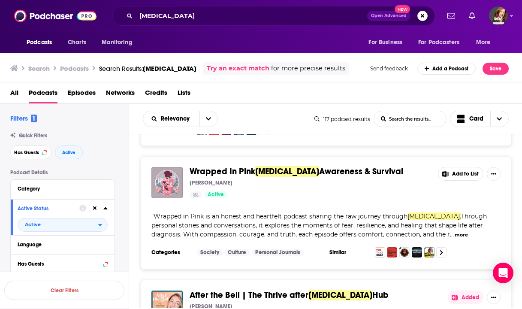
scroll to position [2264, 0]
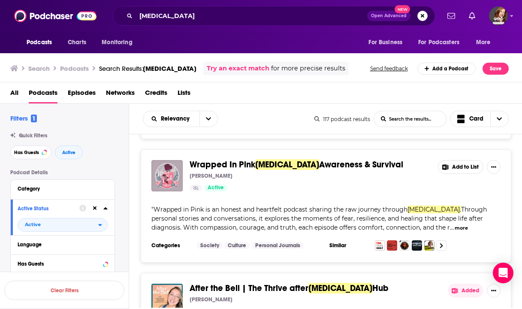
click at [263, 284] on div "After the Bell | The Thrive after [MEDICAL_DATA] Hub [PERSON_NAME] 2 Active" at bounding box center [315, 299] width 251 height 31
click at [262, 206] on div "Podcasts Charts Monitoring [MEDICAL_DATA] Open Advanced New For Business For Po…" at bounding box center [261, 154] width 522 height 309
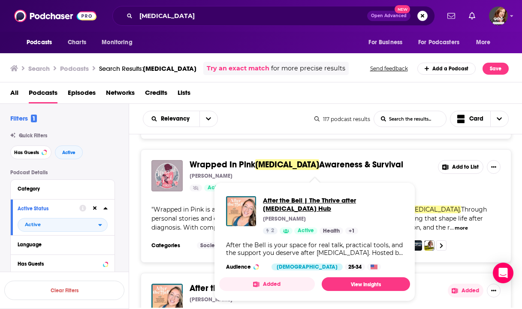
click at [303, 203] on span "After the Bell | The Thrive after [MEDICAL_DATA] Hub" at bounding box center [333, 204] width 140 height 16
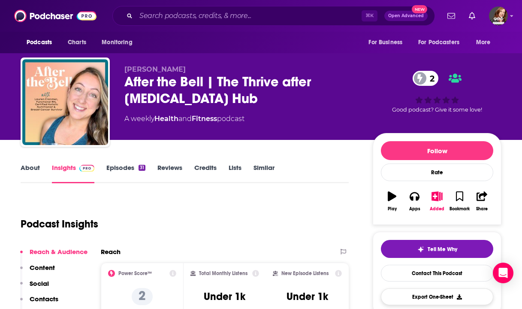
scroll to position [62, 0]
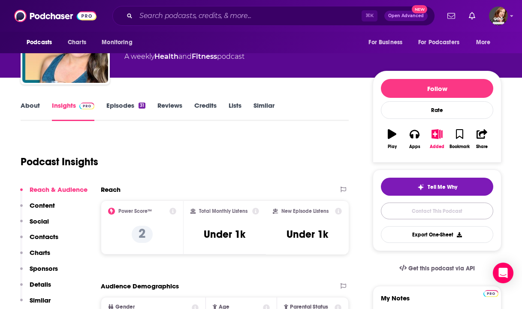
click at [436, 212] on link "Contact This Podcast" at bounding box center [437, 211] width 112 height 17
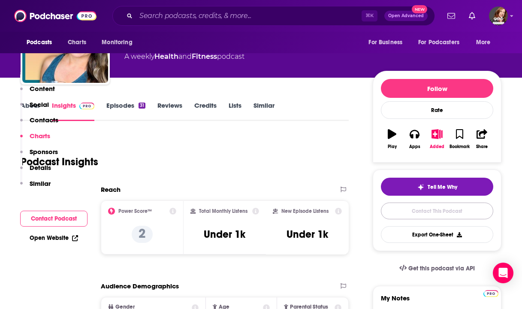
scroll to position [712, 0]
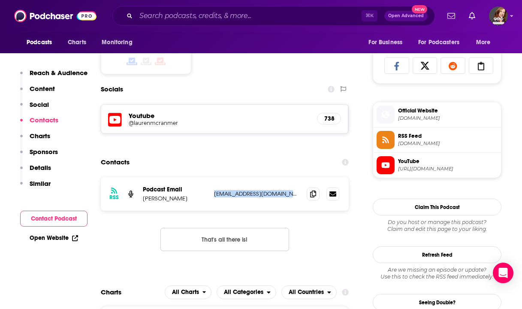
drag, startPoint x: 288, startPoint y: 194, endPoint x: 212, endPoint y: 195, distance: 76.0
click at [212, 195] on div "RSS Podcast Email [PERSON_NAME] [EMAIL_ADDRESS][DOMAIN_NAME] [EMAIL_ADDRESS][DO…" at bounding box center [225, 193] width 248 height 33
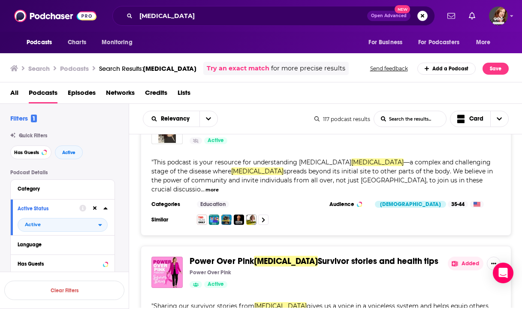
scroll to position [2683, 0]
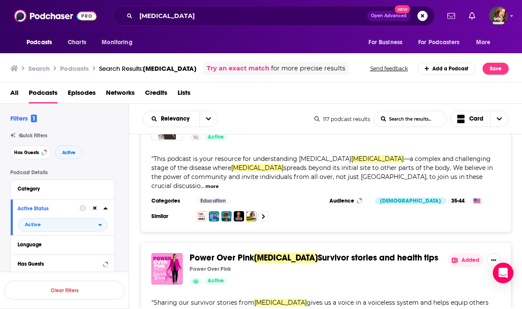
click at [263, 252] on span "[MEDICAL_DATA]" at bounding box center [286, 257] width 64 height 11
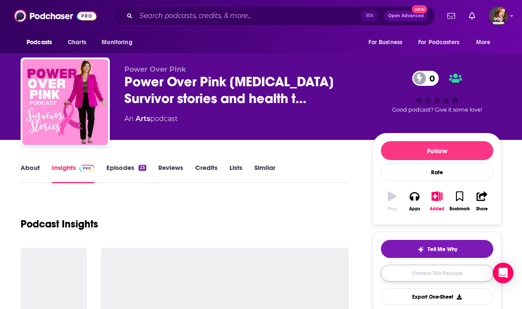
click at [463, 265] on link "Contact This Podcast" at bounding box center [437, 273] width 112 height 17
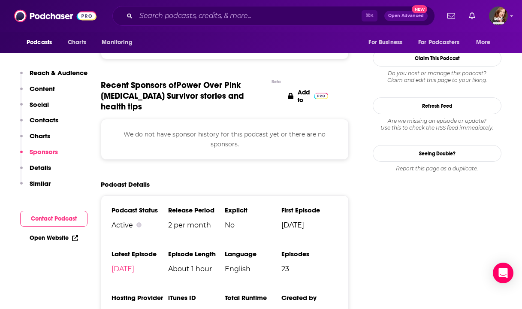
scroll to position [599, 0]
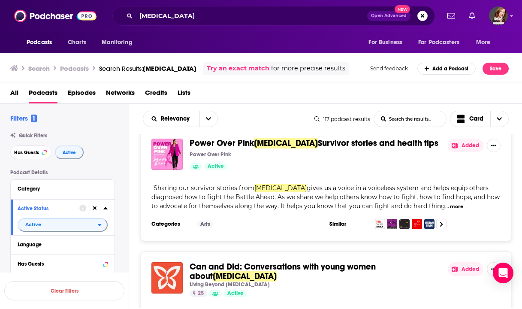
scroll to position [2695, 0]
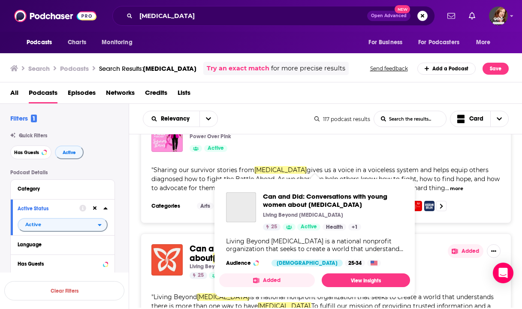
click at [301, 243] on span "Can and Did: Conversations with young women about" at bounding box center [283, 253] width 186 height 20
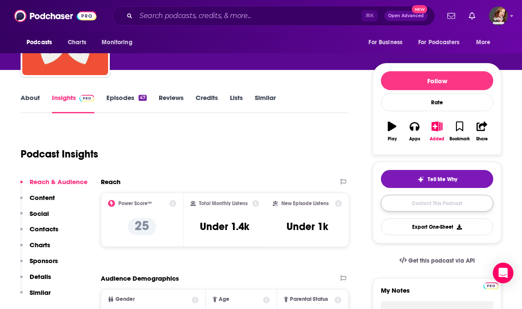
click at [413, 210] on link "Contact This Podcast" at bounding box center [437, 203] width 112 height 17
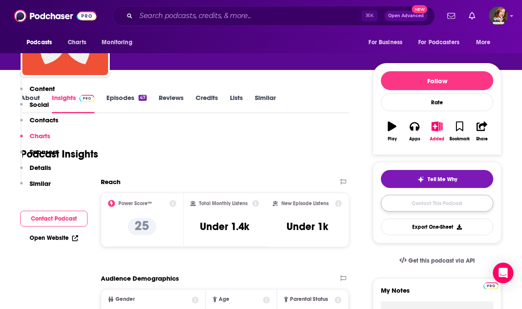
scroll to position [696, 0]
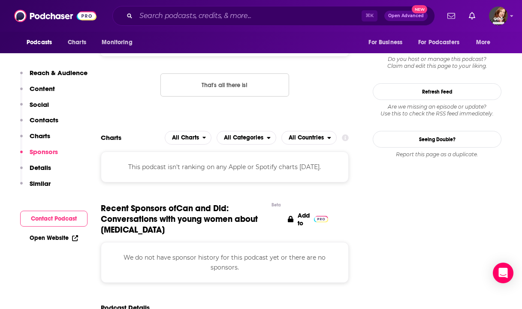
click at [261, 43] on p "online@lbbc.org" at bounding box center [257, 39] width 86 height 7
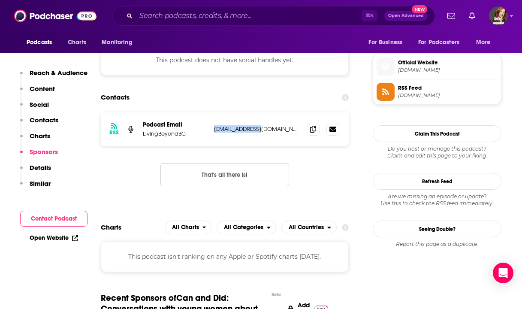
click at [261, 131] on p "online@lbbc.org" at bounding box center [257, 128] width 86 height 7
drag, startPoint x: 261, startPoint y: 131, endPoint x: 213, endPoint y: 131, distance: 47.6
click at [213, 131] on div "RSS Podcast Email LivingBeyondBC online@lbbc.org online@lbbc.org" at bounding box center [225, 128] width 248 height 33
copy p "online@lbbc.org"
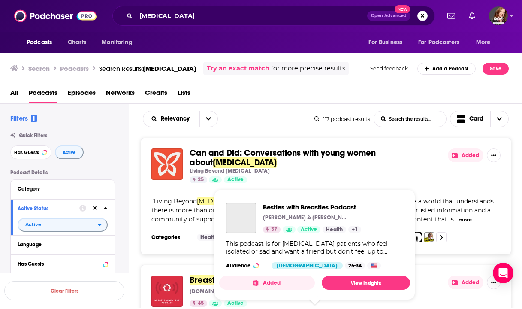
scroll to position [2829, 0]
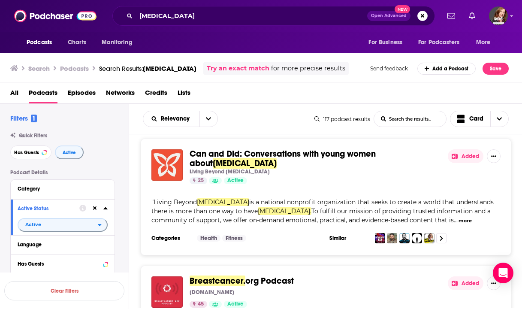
click at [281, 275] on span "org Podcast" at bounding box center [269, 280] width 48 height 11
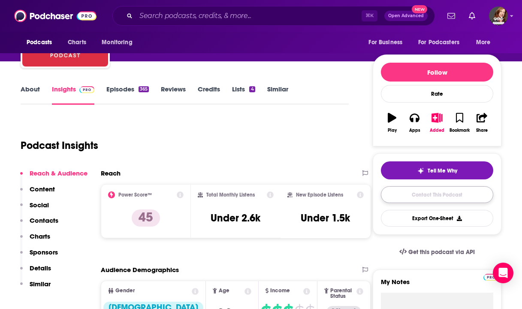
click at [431, 199] on link "Contact This Podcast" at bounding box center [437, 194] width 112 height 17
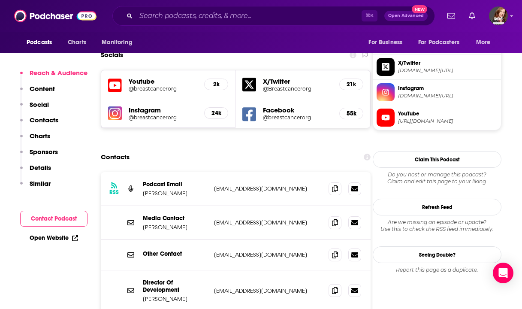
scroll to position [752, 0]
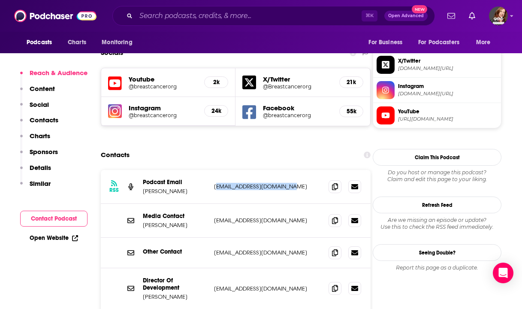
drag, startPoint x: 289, startPoint y: 144, endPoint x: 216, endPoint y: 143, distance: 73.0
click at [216, 183] on p "developer@breastcancer.org" at bounding box center [268, 186] width 108 height 7
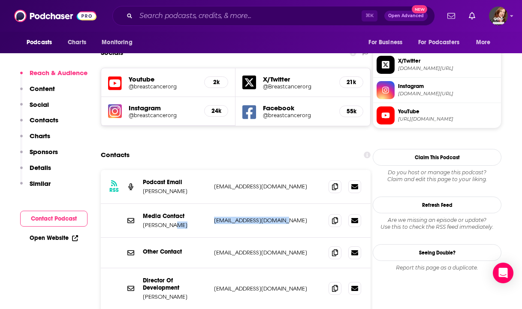
drag, startPoint x: 289, startPoint y: 176, endPoint x: 211, endPoint y: 180, distance: 78.2
click at [211, 204] on div "Media Contact Lisa Kline lkline@breastcancer.org lkline@breastcancer.org" at bounding box center [236, 221] width 270 height 34
copy p "lkline@breastcancer.org"
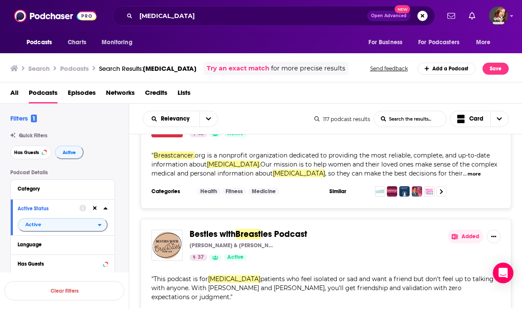
scroll to position [2788, 0]
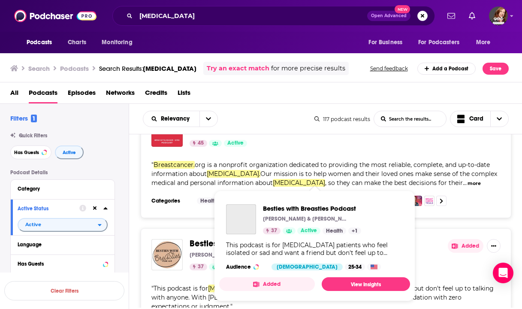
click at [293, 238] on span "ies Podcast" at bounding box center [284, 243] width 46 height 11
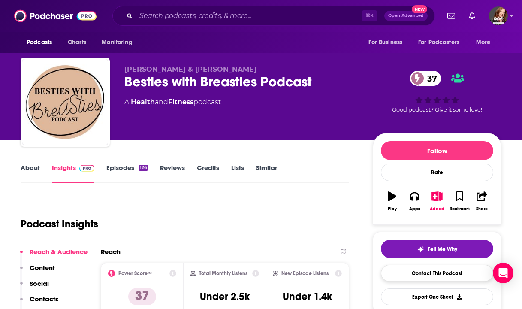
scroll to position [89, 0]
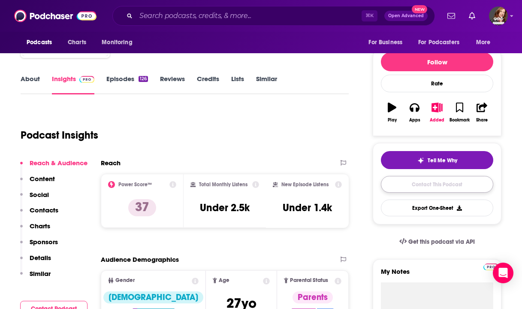
click at [436, 188] on link "Contact This Podcast" at bounding box center [437, 184] width 112 height 17
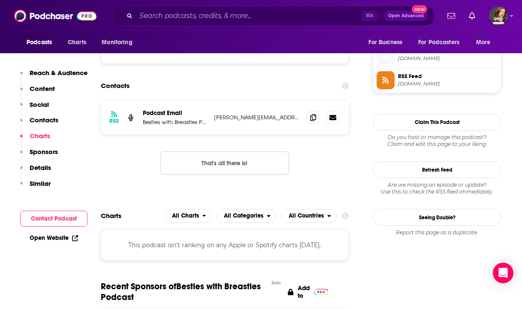
scroll to position [614, 0]
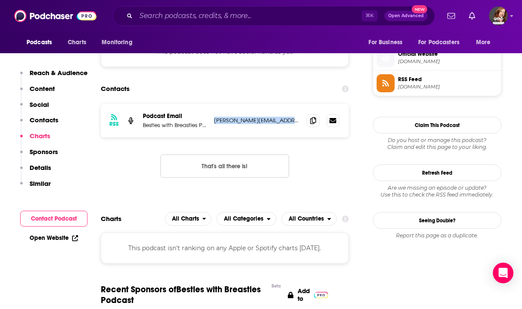
drag, startPoint x: 281, startPoint y: 122, endPoint x: 212, endPoint y: 124, distance: 68.7
click at [212, 124] on div "RSS Podcast Email Besties with Breasties Podcast beth@faiththroughfire.org beth…" at bounding box center [225, 120] width 248 height 33
copy p "beth@faiththroughfire.org"
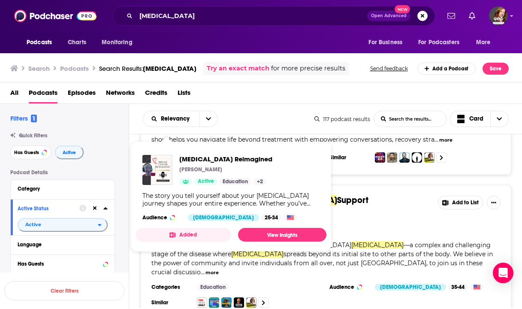
scroll to position [3185, 0]
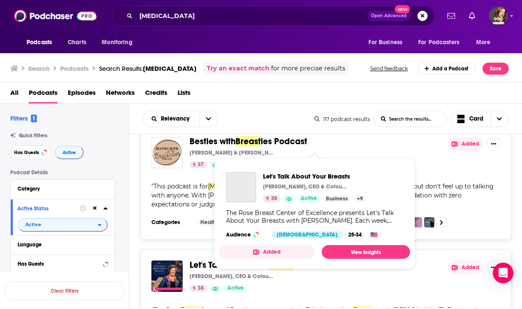
click at [262, 260] on span "Let's Talk About Your" at bounding box center [229, 265] width 79 height 11
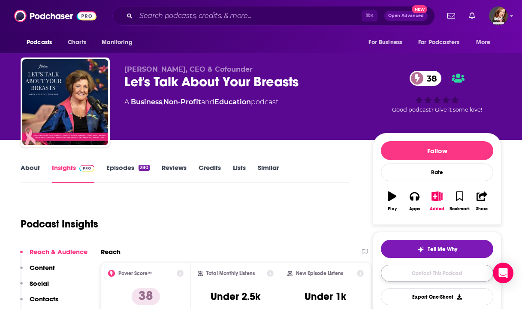
click at [403, 278] on link "Contact This Podcast" at bounding box center [437, 273] width 112 height 17
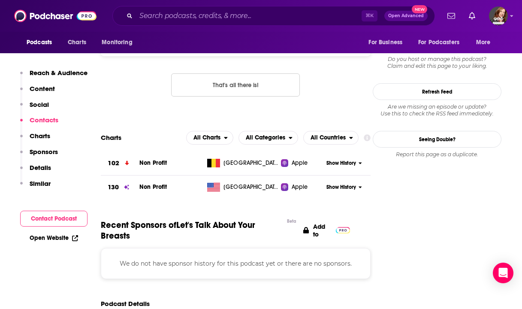
scroll to position [577, 0]
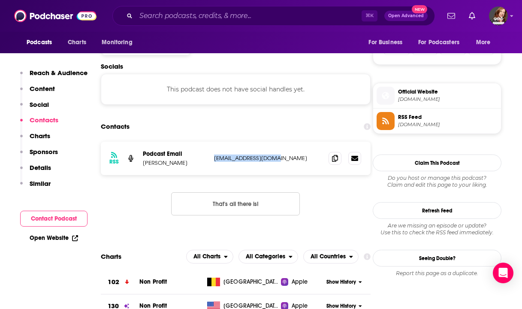
drag, startPoint x: 276, startPoint y: 158, endPoint x: 213, endPoint y: 160, distance: 63.5
click at [213, 160] on div "RSS Podcast Email Dorothy Gibbons dgibbons@therose.org dgibbons@therose.org" at bounding box center [236, 158] width 270 height 33
copy p "dgibbons@therose.org"
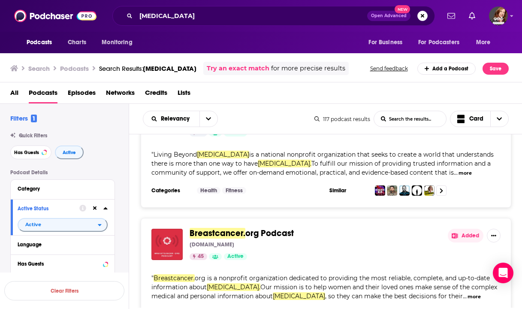
scroll to position [3174, 0]
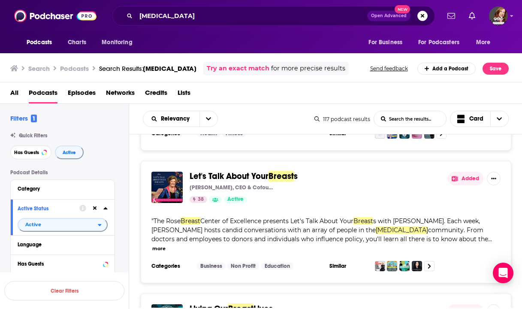
scroll to position [3275, 0]
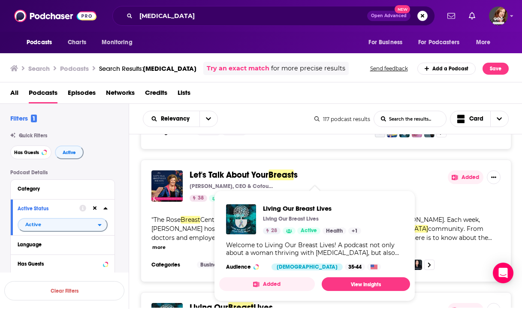
click at [251, 302] on span "Breast" at bounding box center [240, 307] width 25 height 11
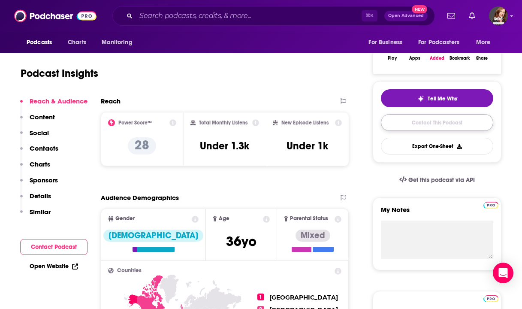
click at [451, 124] on link "Contact This Podcast" at bounding box center [437, 122] width 112 height 17
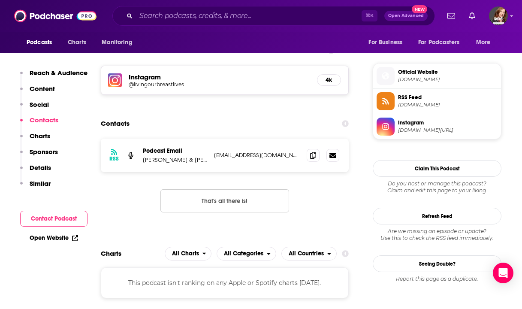
scroll to position [581, 0]
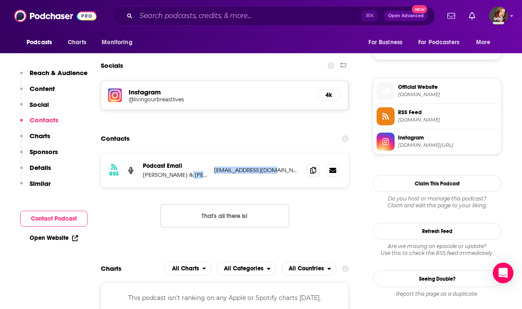
drag, startPoint x: 275, startPoint y: 171, endPoint x: 207, endPoint y: 172, distance: 68.2
click at [207, 172] on div "RSS Podcast Email Wren & Brittany wmorrobel1@gmail.com wmorrobel1@gmail.com" at bounding box center [225, 170] width 248 height 33
drag, startPoint x: 287, startPoint y: 171, endPoint x: 212, endPoint y: 173, distance: 74.7
click at [212, 173] on div "RSS Podcast Email Wren & Brittany wmorrobel1@gmail.com wmorrobel1@gmail.com" at bounding box center [225, 170] width 248 height 33
copy p "wmorrobel1@gmail.com"
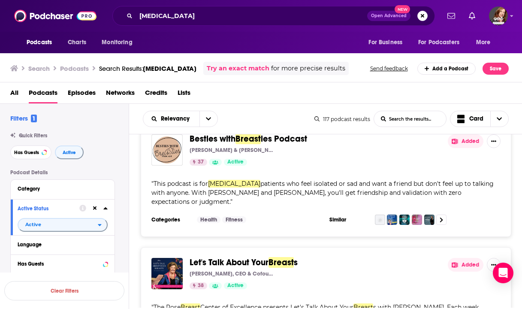
scroll to position [3193, 0]
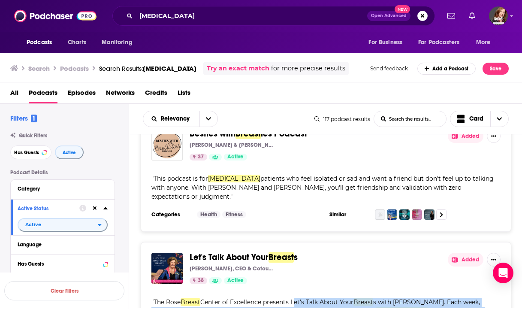
drag, startPoint x: 293, startPoint y: 210, endPoint x: 295, endPoint y: 185, distance: 25.9
click at [295, 242] on div "Let's Talk About Your Breast s Dorothy Gibbons, CEO & Cofounder 38 Active Added…" at bounding box center [326, 303] width 371 height 122
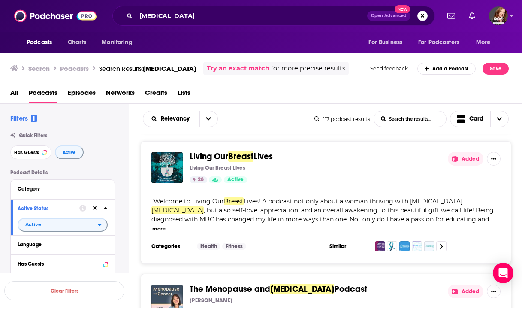
scroll to position [3427, 0]
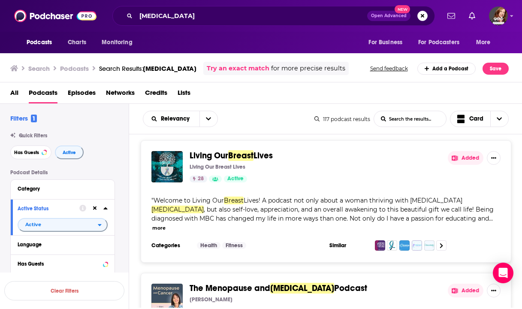
click at [262, 283] on span "The Menopause and" at bounding box center [230, 288] width 81 height 11
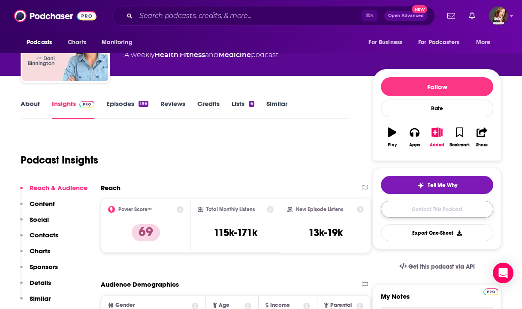
click at [423, 212] on link "Contact This Podcast" at bounding box center [437, 209] width 112 height 17
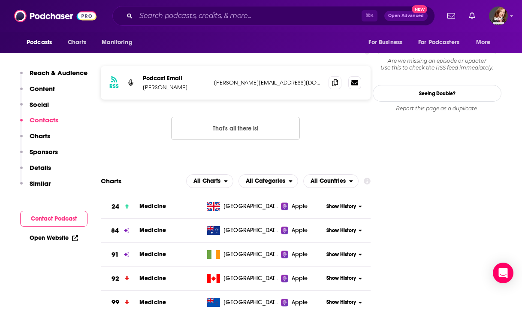
scroll to position [640, 0]
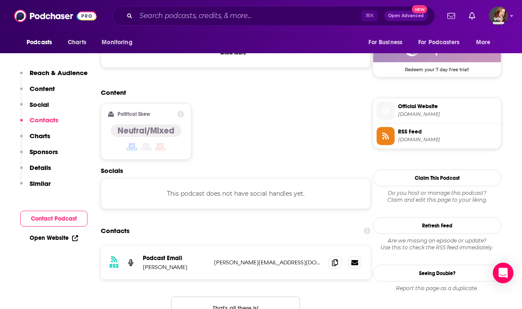
drag, startPoint x: 300, startPoint y: 225, endPoint x: 210, endPoint y: 222, distance: 89.7
click at [210, 246] on div "RSS Podcast Email Dani Binnington dani@healthywholeme.com dani@healthywholeme.c…" at bounding box center [236, 262] width 270 height 33
copy div "dani@healthywholeme.com"
